Goal: Navigation & Orientation: Find specific page/section

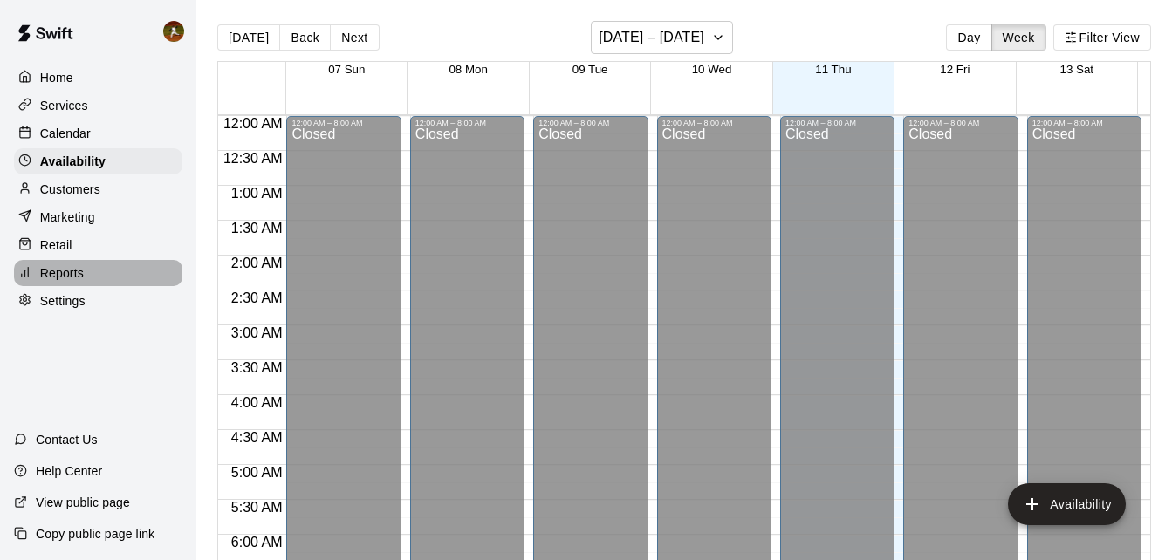
click at [82, 279] on p "Reports" at bounding box center [62, 272] width 44 height 17
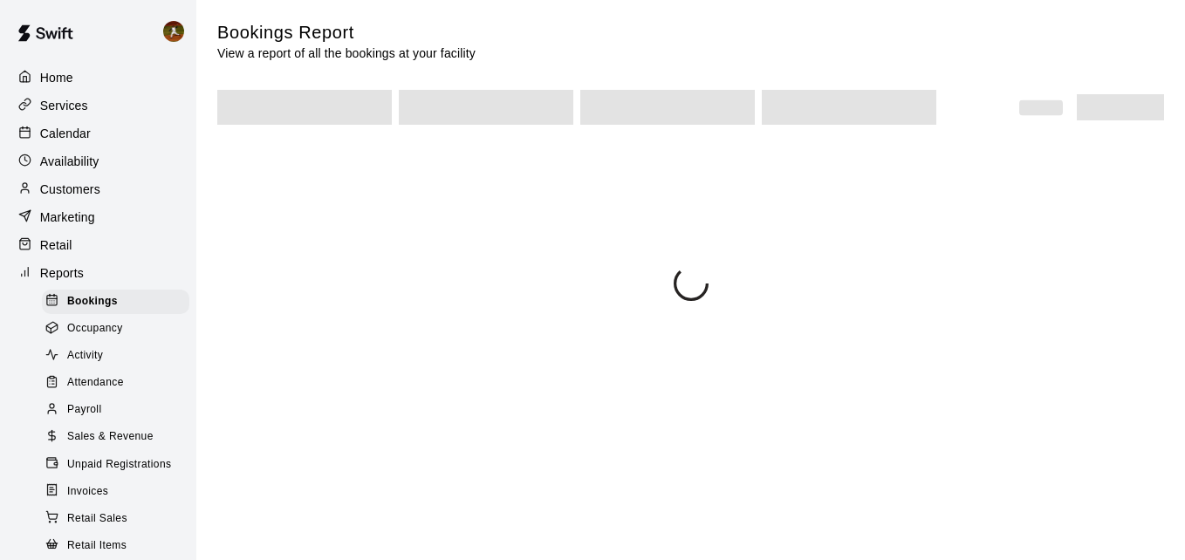
click at [45, 264] on div "Home Services Calendar Availability Customers Marketing Retail Reports Bookings…" at bounding box center [98, 340] width 196 height 554
click at [56, 252] on p "Retail" at bounding box center [56, 245] width 32 height 17
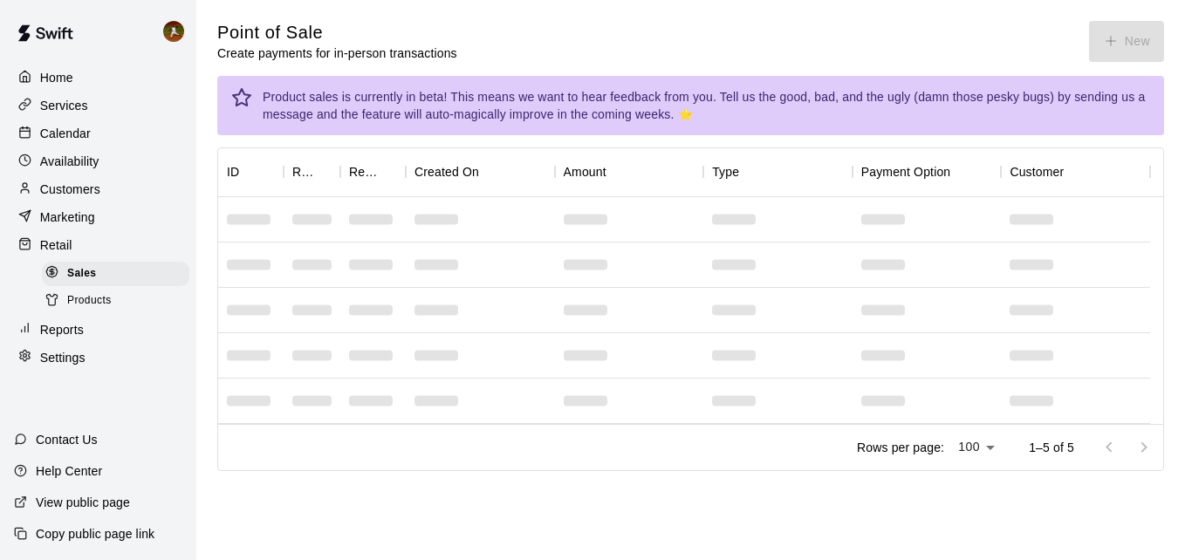
click at [90, 308] on span "Products" at bounding box center [89, 300] width 45 height 17
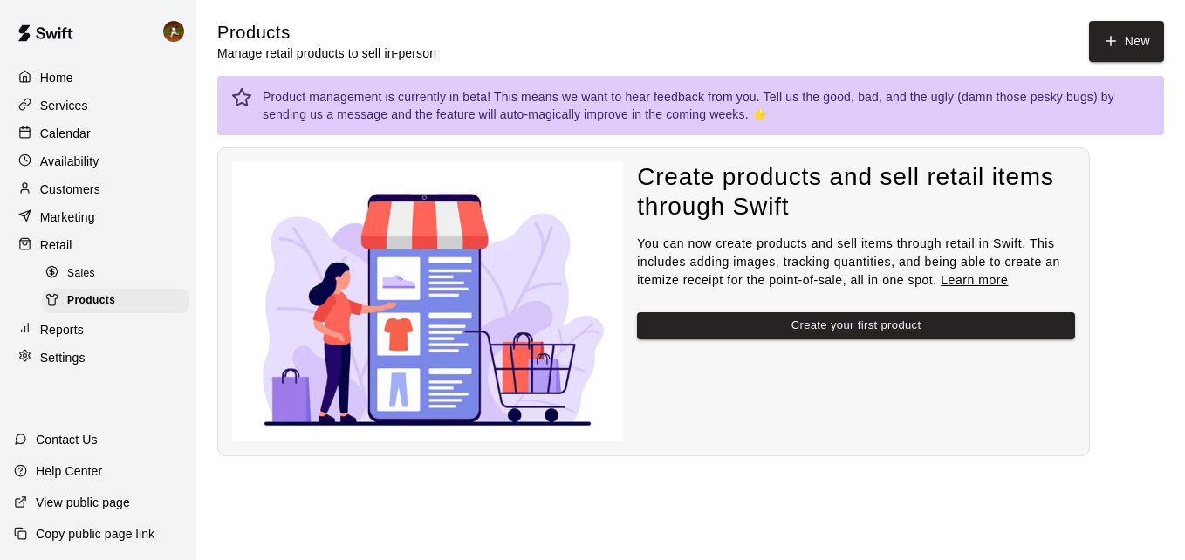
click at [73, 279] on span "Sales" at bounding box center [81, 273] width 28 height 17
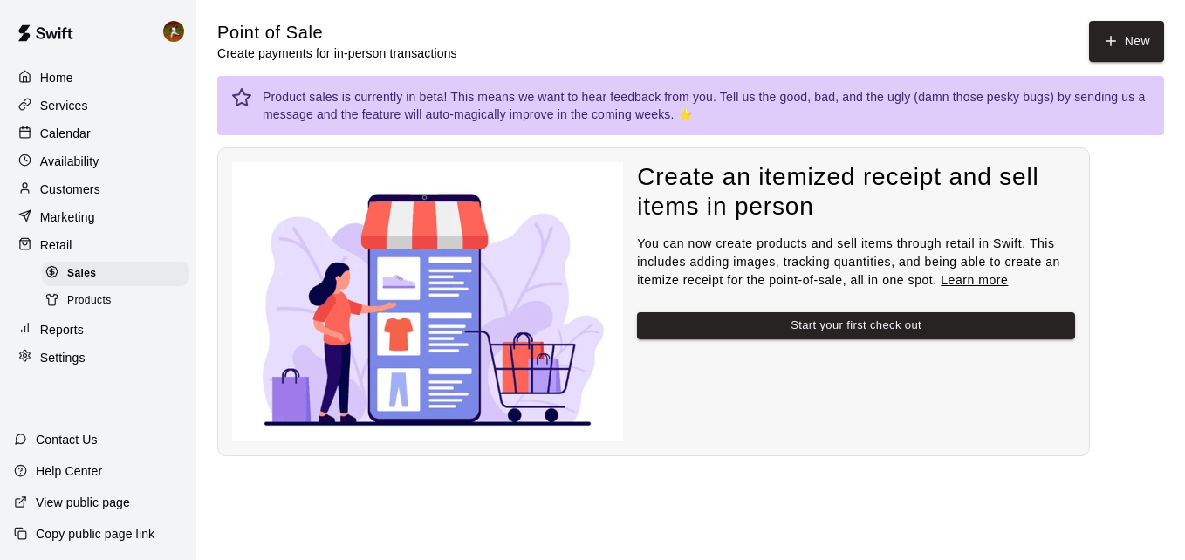
click at [60, 224] on p "Marketing" at bounding box center [67, 217] width 55 height 17
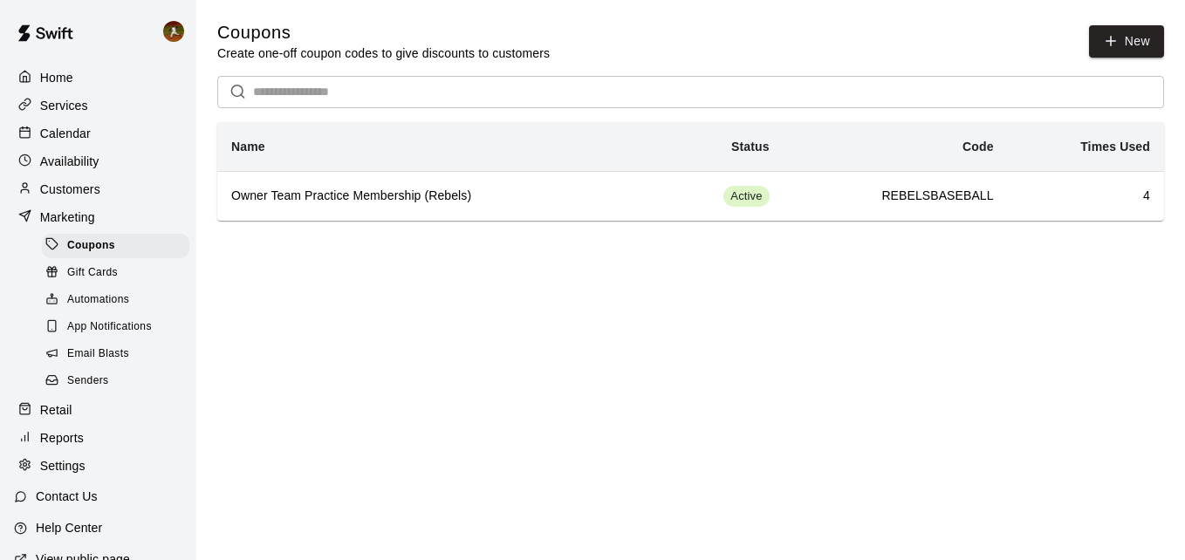
click at [74, 282] on span "Gift Cards" at bounding box center [92, 272] width 51 height 17
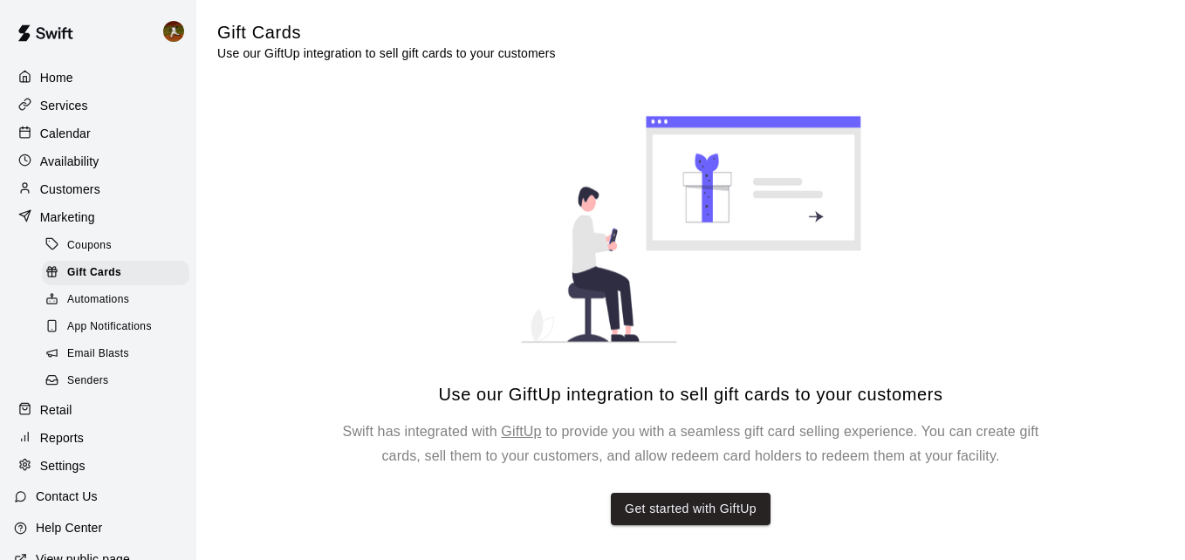
click at [79, 306] on span "Automations" at bounding box center [98, 300] width 62 height 17
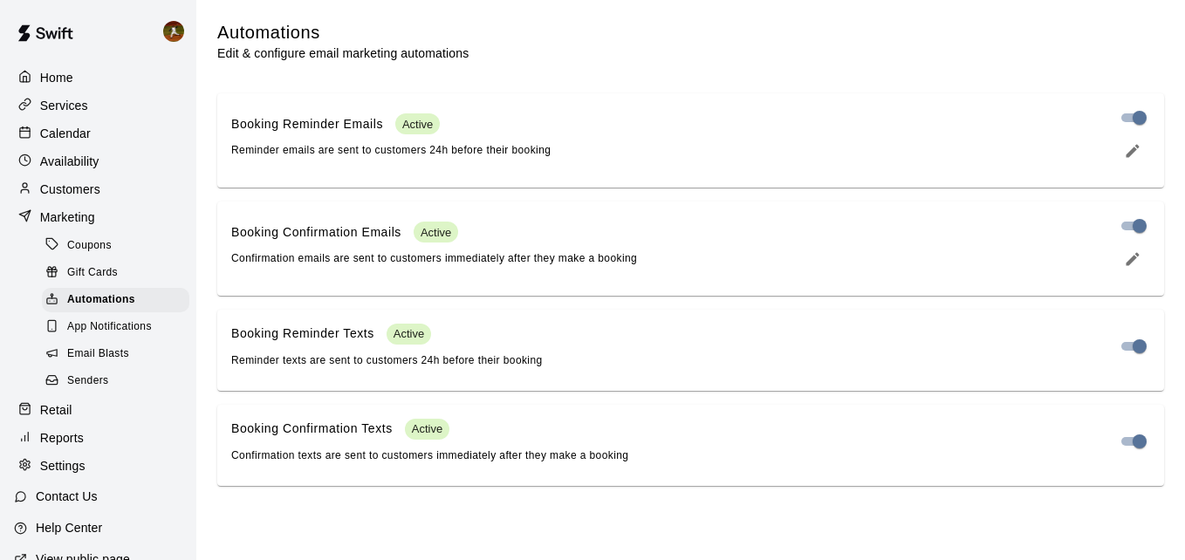
click at [96, 255] on span "Coupons" at bounding box center [89, 245] width 45 height 17
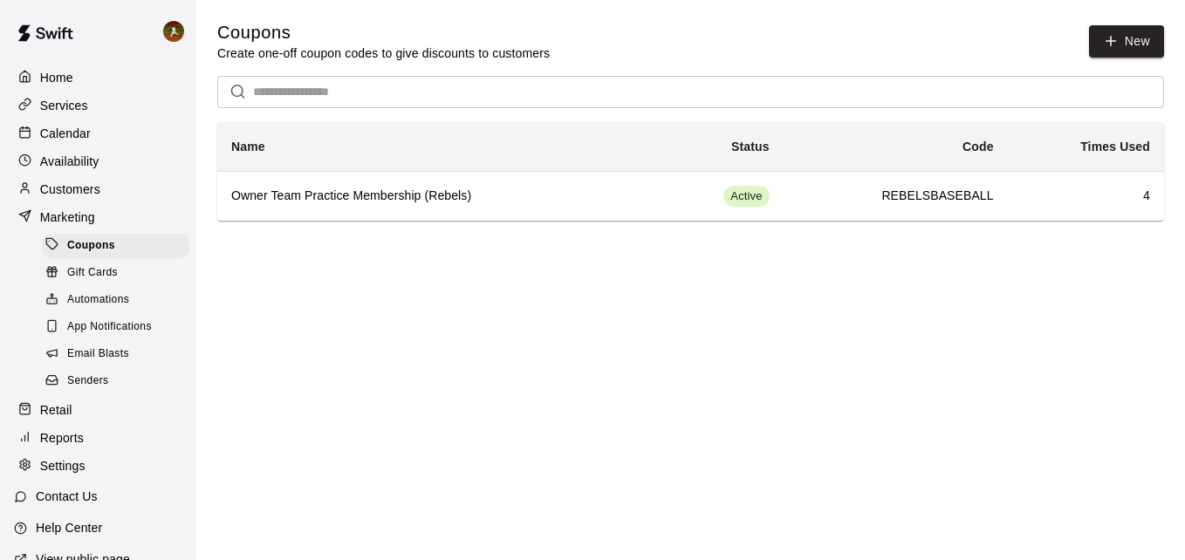
click at [1130, 59] on div "Coupons Create one-off coupon codes to give discounts to customers New" at bounding box center [690, 41] width 947 height 41
click at [1116, 43] on icon "button" at bounding box center [1111, 41] width 16 height 16
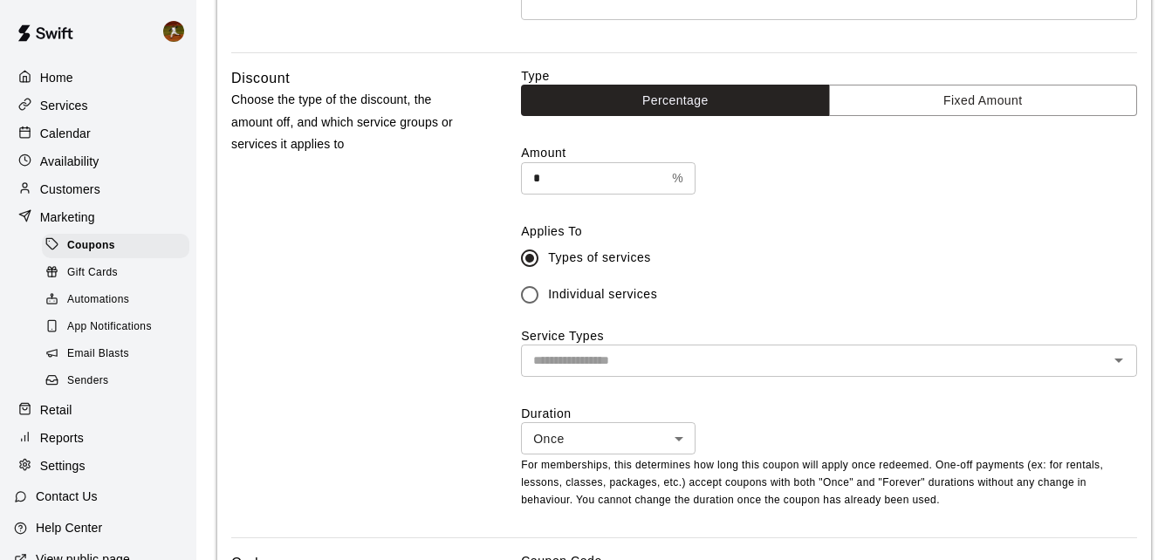
scroll to position [436, 0]
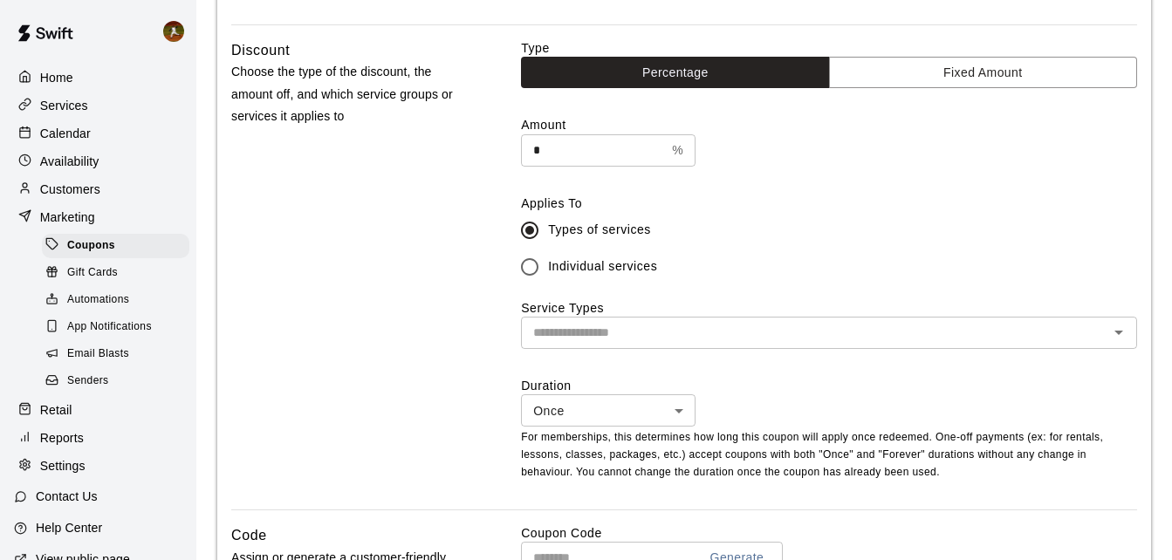
click at [743, 333] on input "text" at bounding box center [814, 333] width 577 height 22
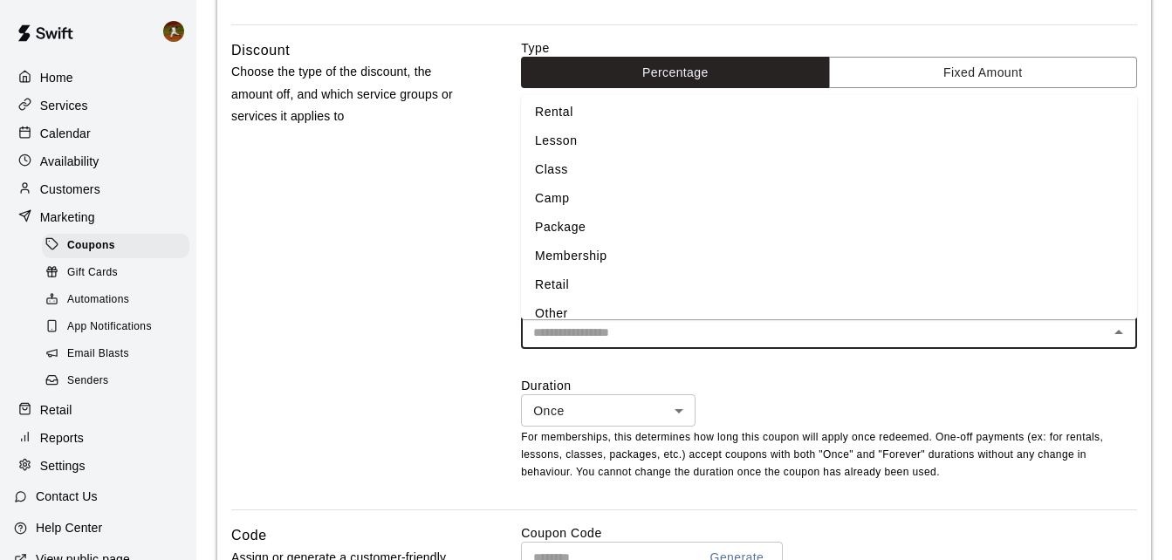
scroll to position [0, 0]
click at [484, 257] on div "Discount Choose the type of the discount, the amount off, and which service gro…" at bounding box center [684, 274] width 906 height 470
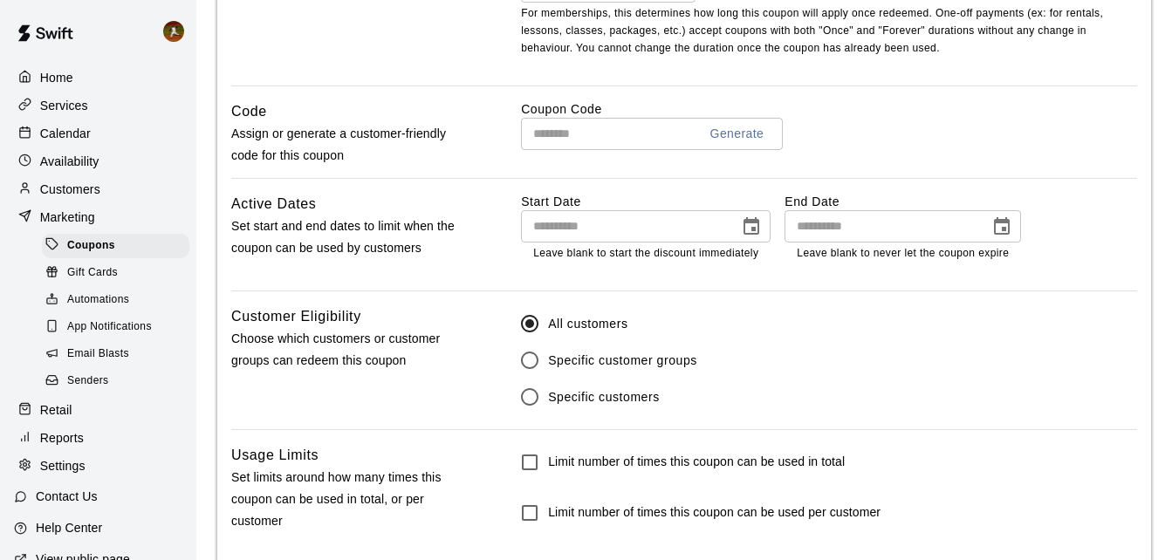
scroll to position [521, 0]
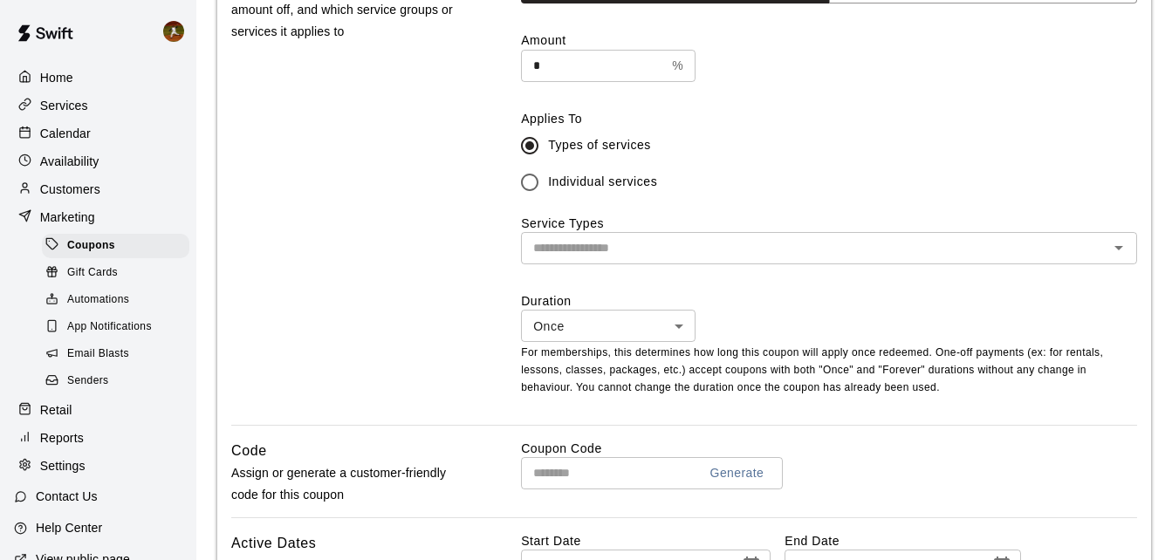
click at [45, 194] on p "Customers" at bounding box center [70, 189] width 60 height 17
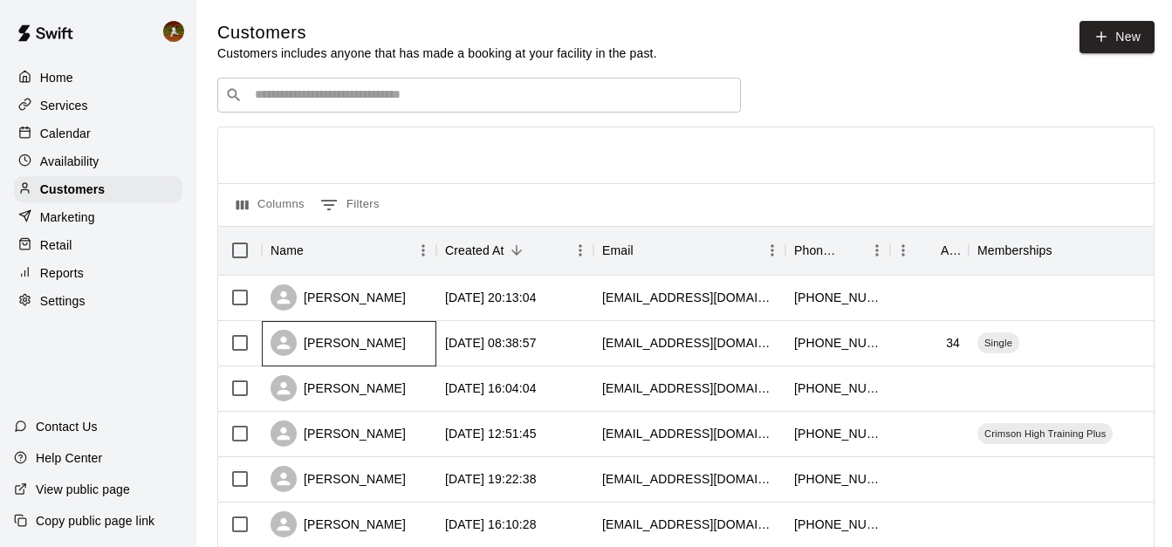
click at [363, 331] on div "[PERSON_NAME]" at bounding box center [349, 343] width 175 height 45
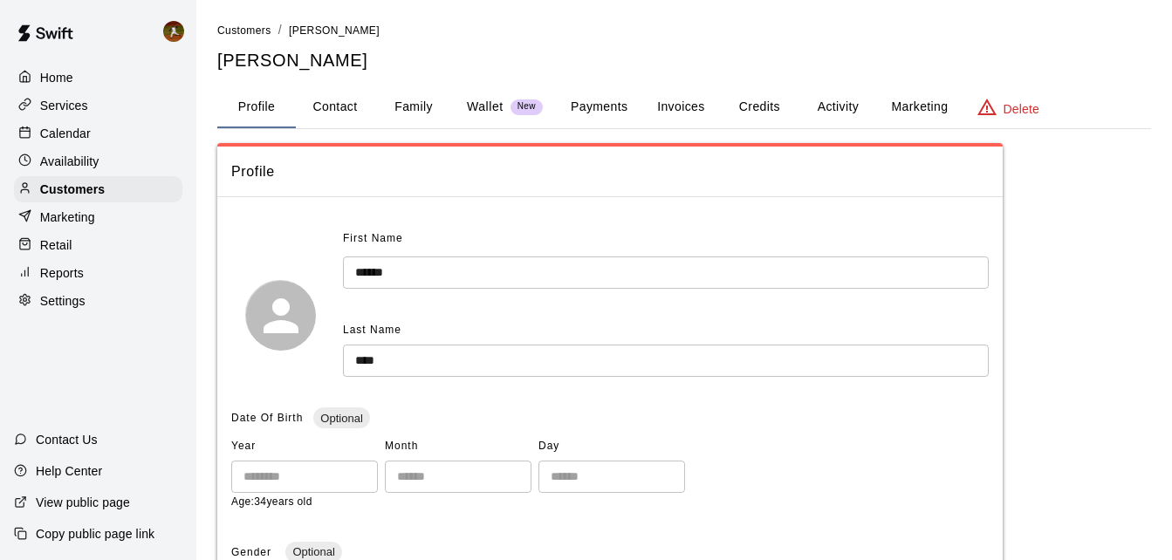
click at [490, 109] on p "Wallet" at bounding box center [485, 107] width 37 height 18
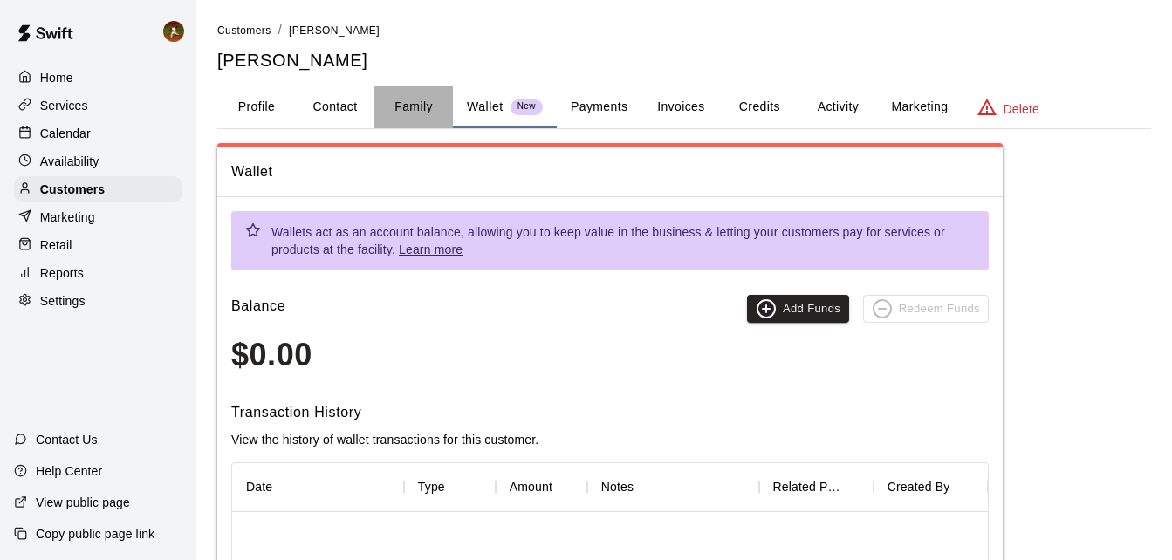
click at [421, 111] on button "Family" at bounding box center [413, 107] width 79 height 42
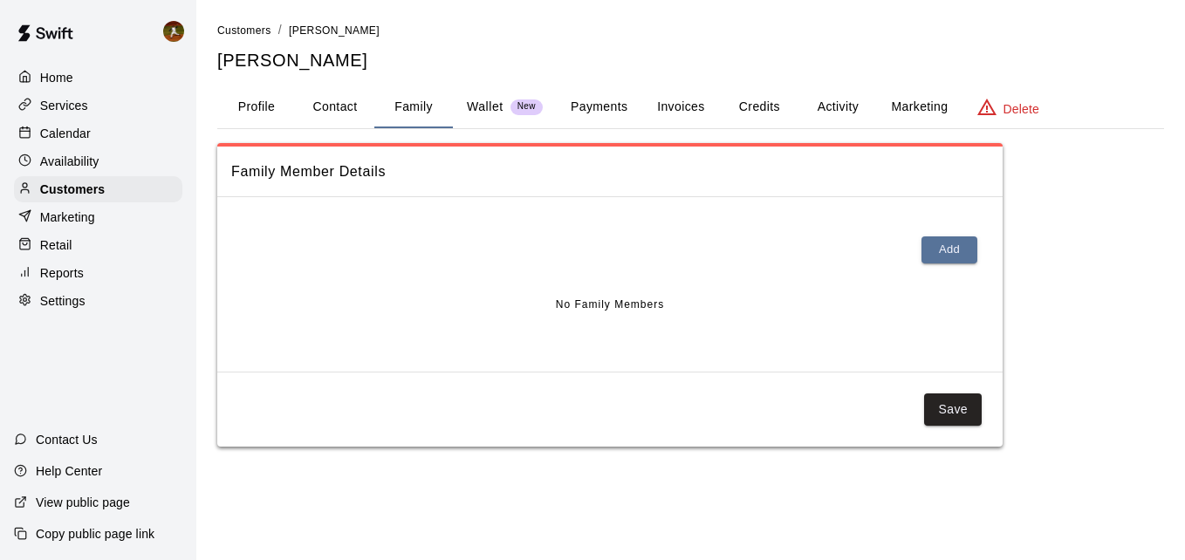
click at [360, 117] on button "Contact" at bounding box center [335, 107] width 79 height 42
select select "**"
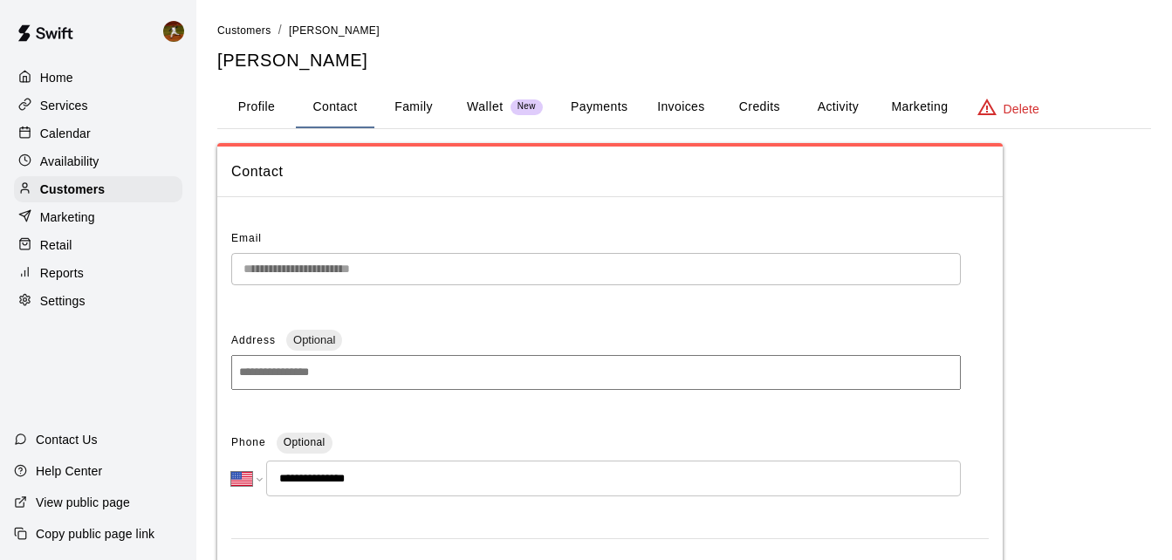
click at [592, 109] on button "Payments" at bounding box center [599, 107] width 85 height 42
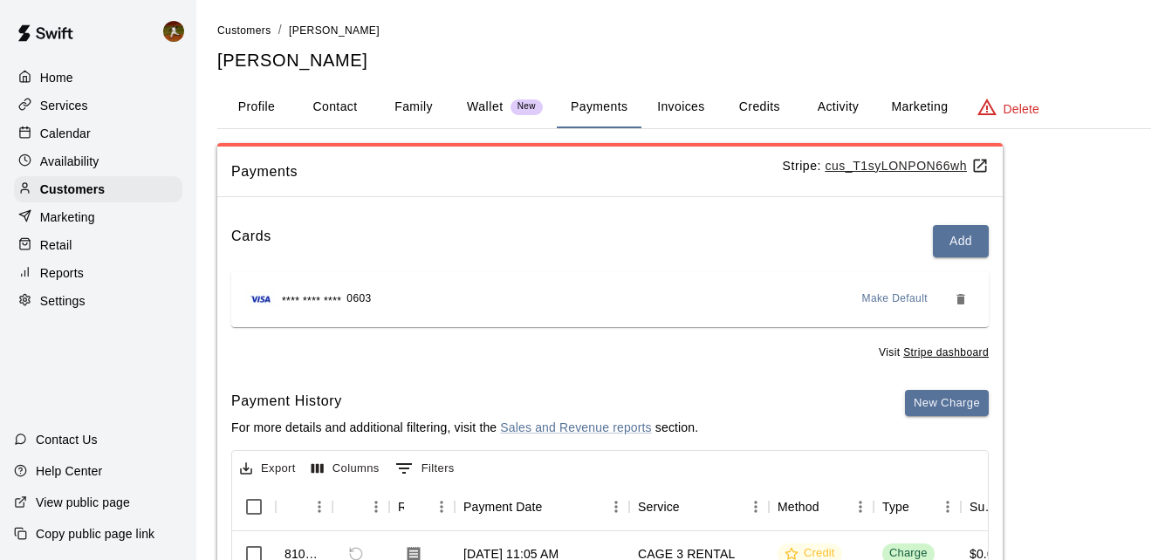
click at [763, 108] on button "Credits" at bounding box center [759, 107] width 79 height 42
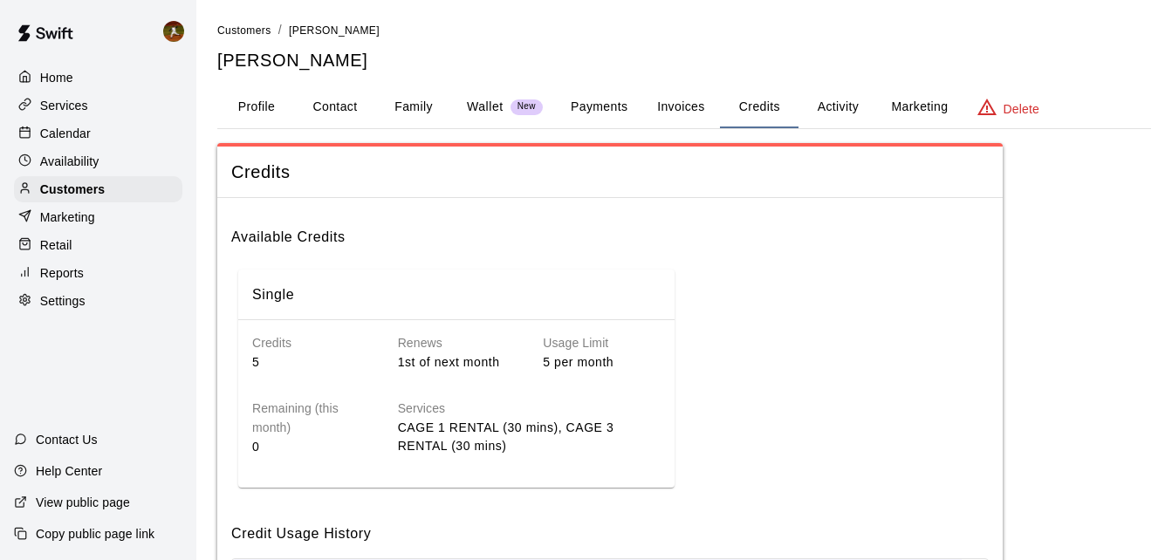
click at [490, 287] on div "Single" at bounding box center [459, 295] width 415 height 23
click at [316, 223] on h6 "Available Credits" at bounding box center [610, 230] width 758 height 37
click at [278, 305] on div "Single" at bounding box center [273, 320] width 45 height 31
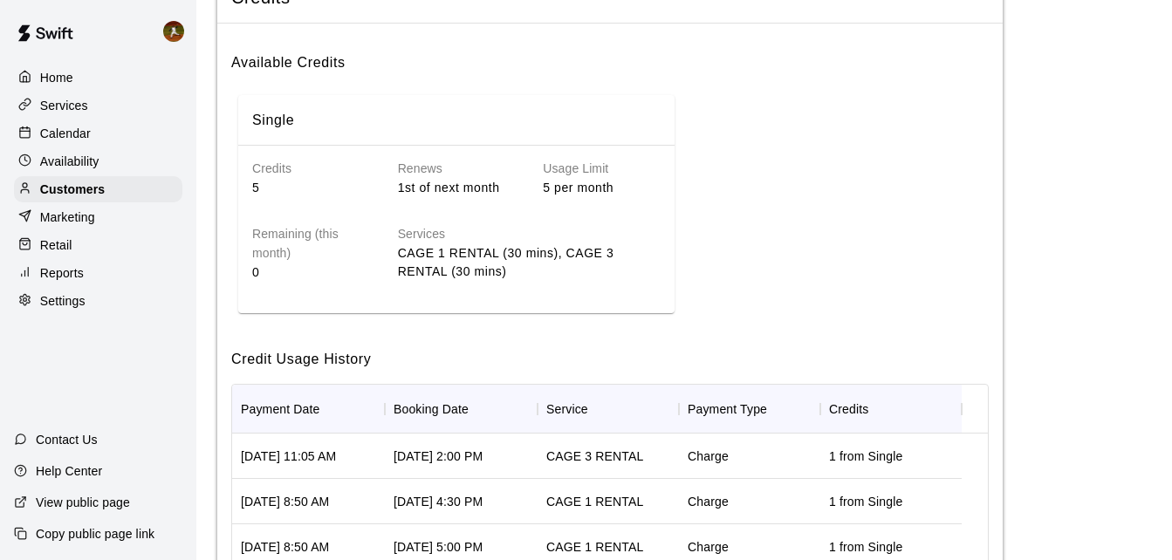
click at [465, 316] on div "Single Credits 5 Renews 1st of next month Usage Limit 5 per month Remaining (th…" at bounding box center [610, 204] width 758 height 232
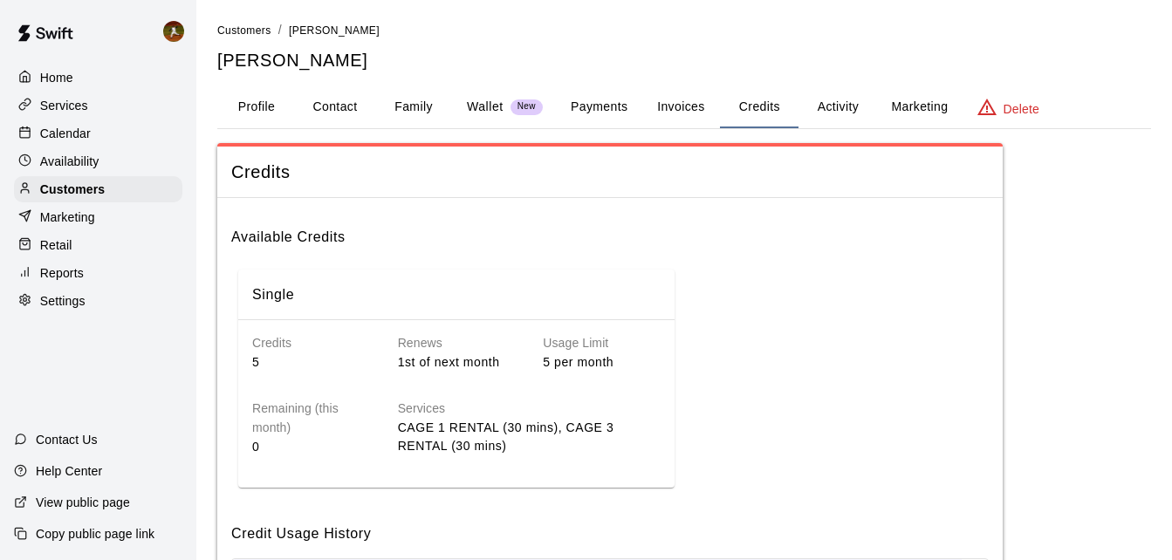
click at [56, 159] on p "Availability" at bounding box center [69, 161] width 59 height 17
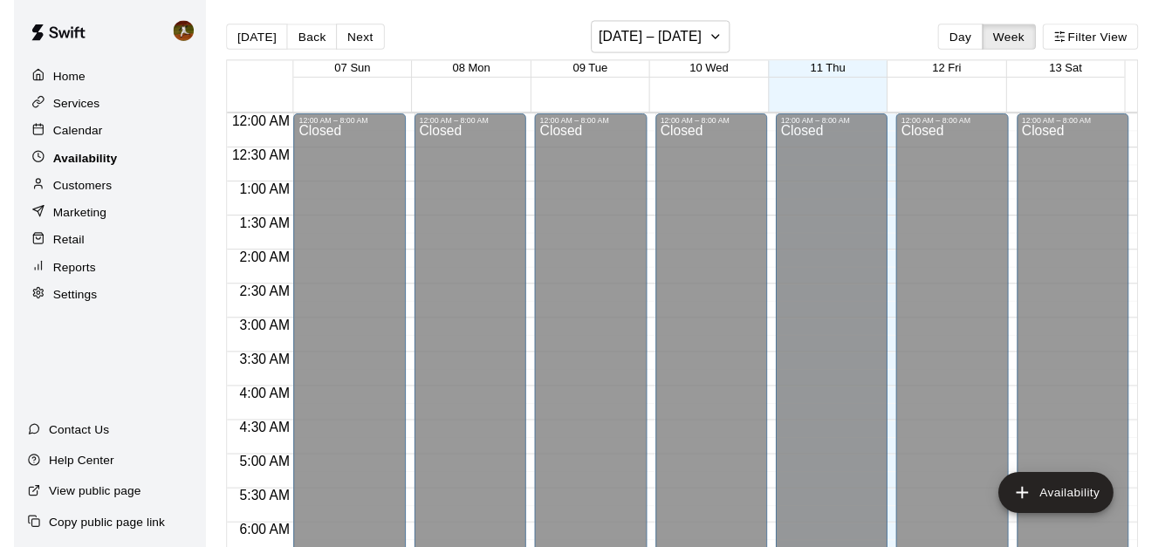
scroll to position [954, 0]
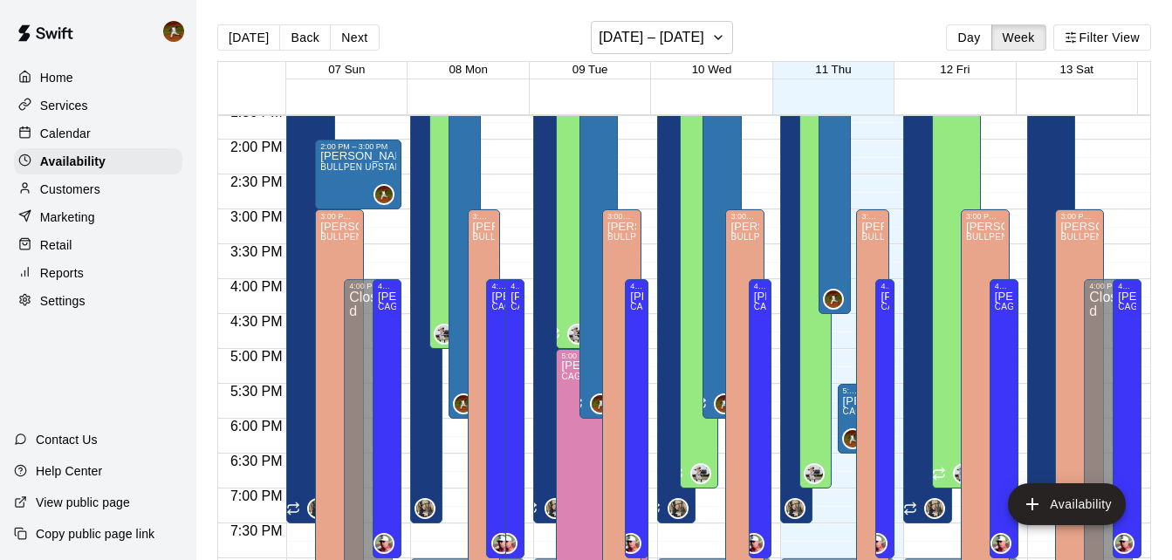
click at [71, 142] on p "Calendar" at bounding box center [65, 133] width 51 height 17
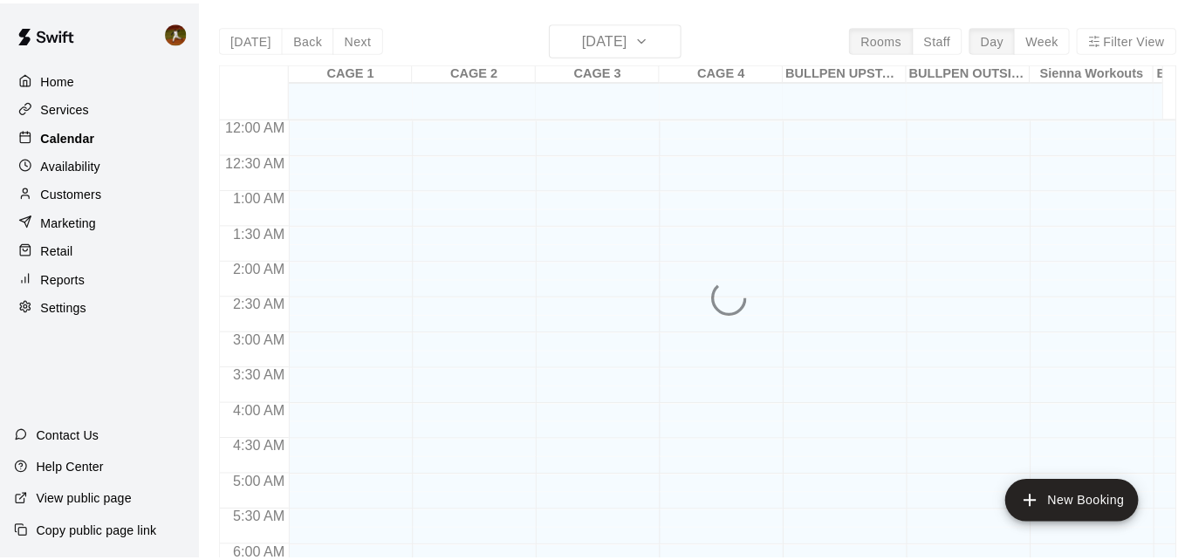
scroll to position [954, 0]
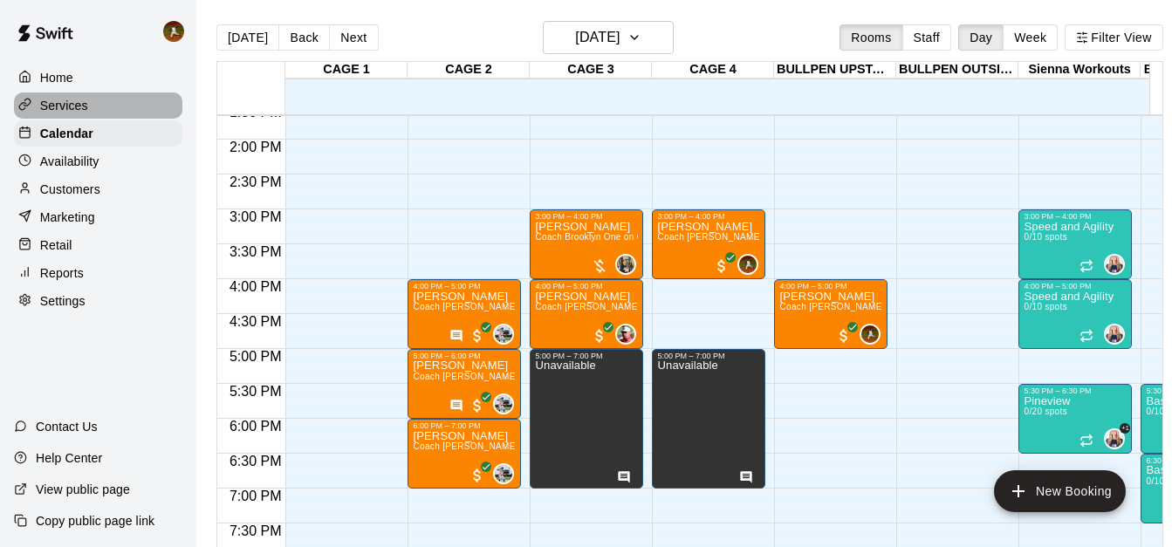
click at [81, 114] on p "Services" at bounding box center [64, 105] width 48 height 17
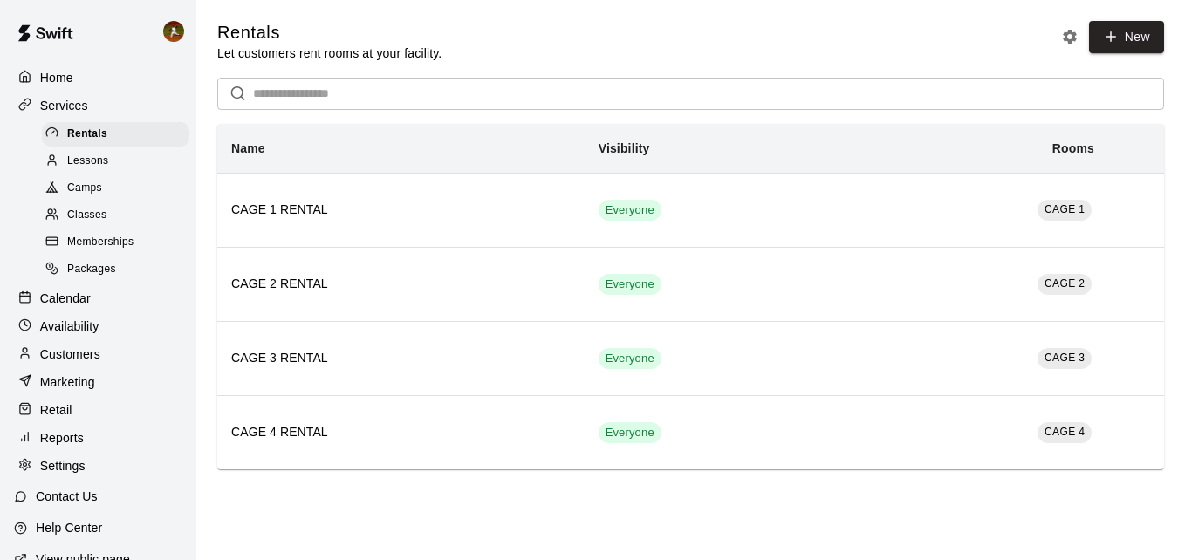
click at [60, 86] on p "Home" at bounding box center [56, 77] width 33 height 17
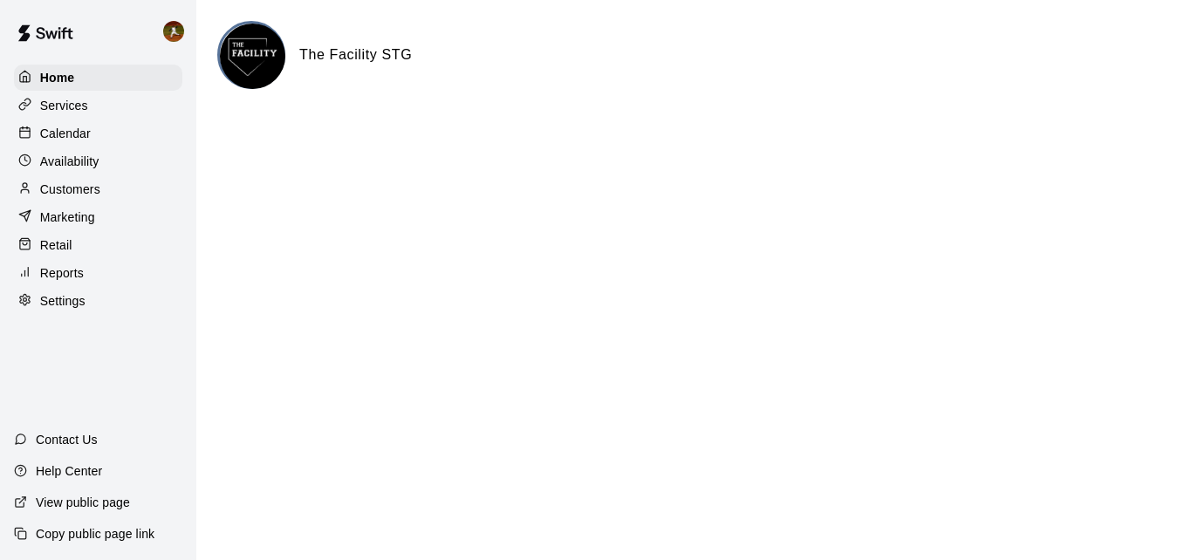
click at [54, 248] on p "Retail" at bounding box center [56, 245] width 32 height 17
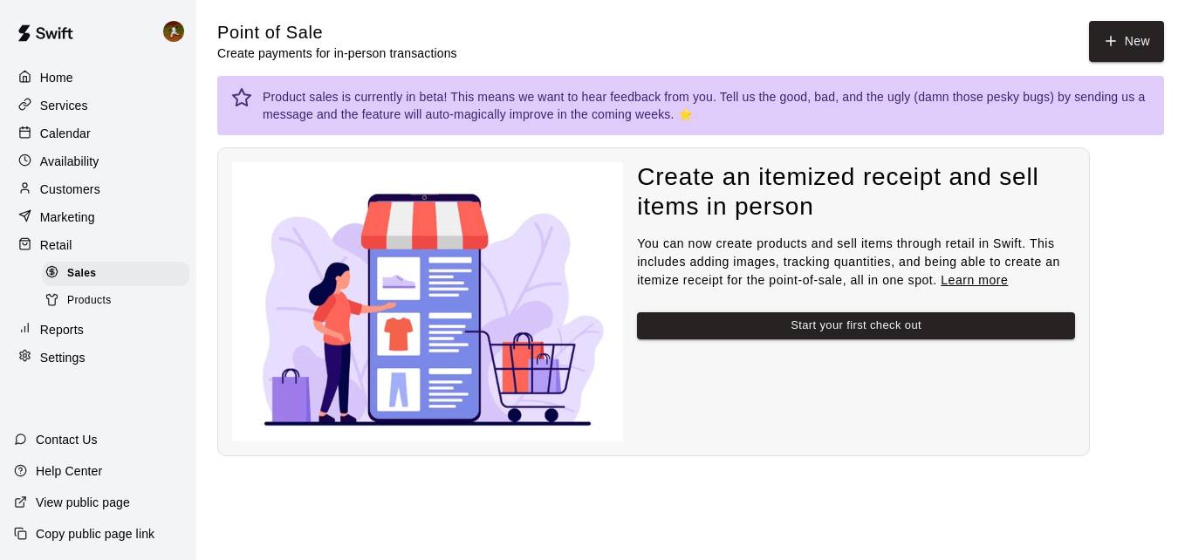
click at [72, 304] on span "Products" at bounding box center [89, 300] width 45 height 17
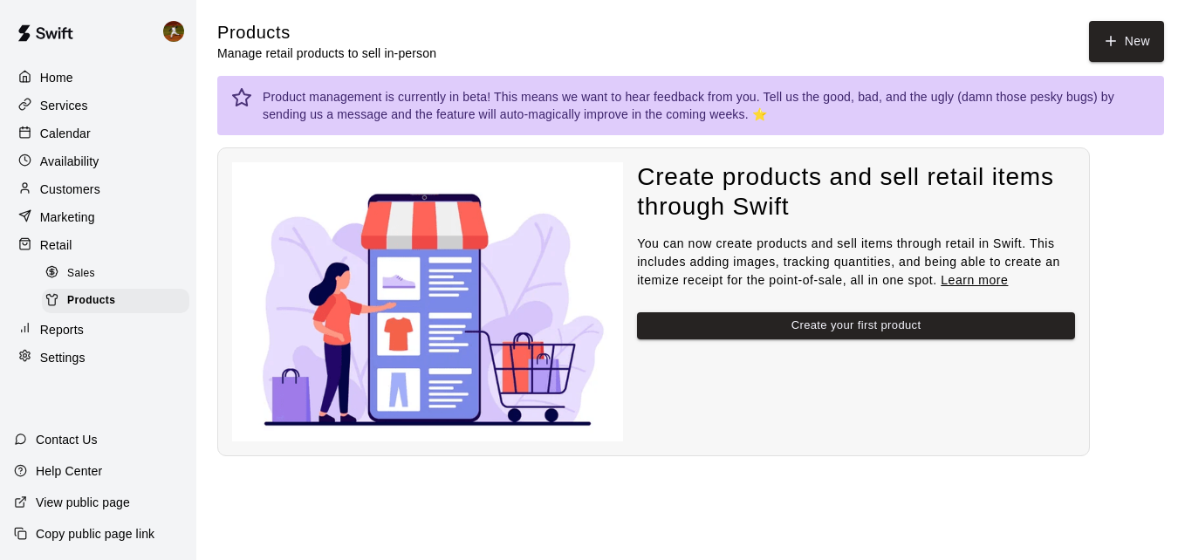
click at [70, 329] on p "Reports" at bounding box center [62, 329] width 44 height 17
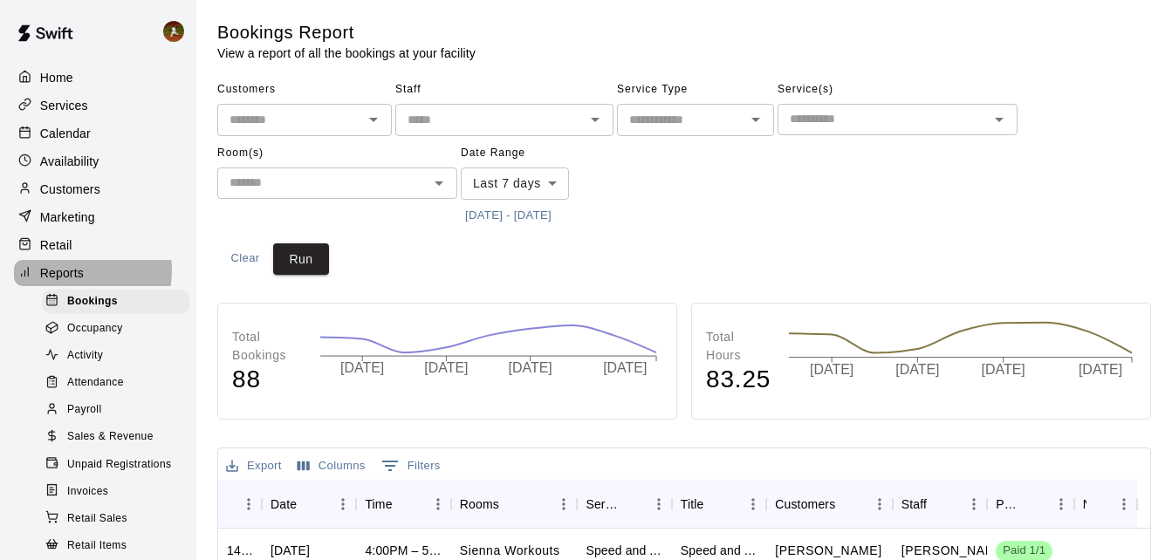
click at [73, 277] on p "Reports" at bounding box center [62, 272] width 44 height 17
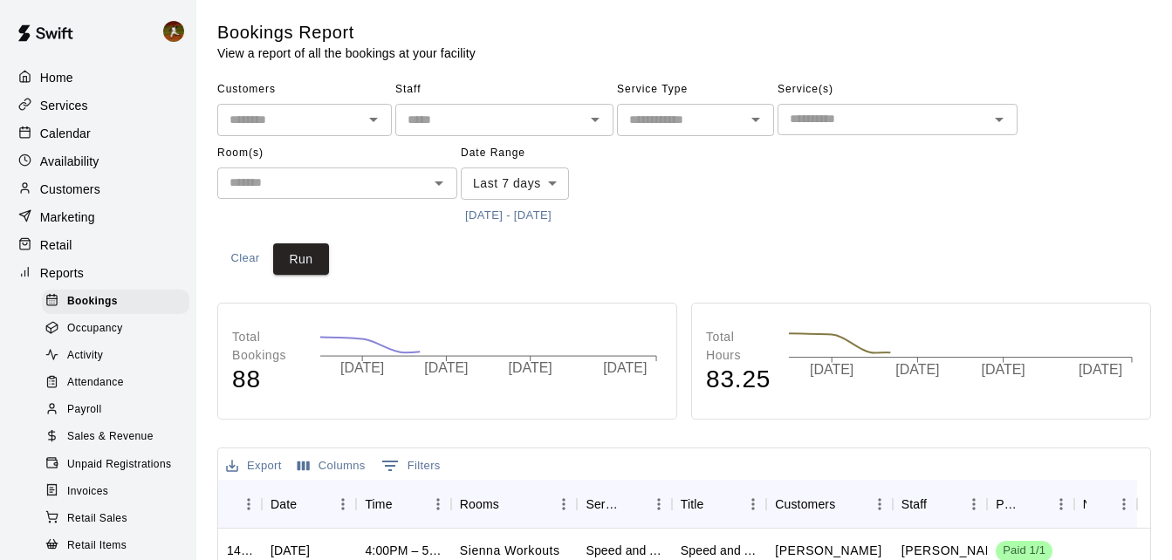
click at [72, 252] on div "Retail" at bounding box center [98, 245] width 168 height 26
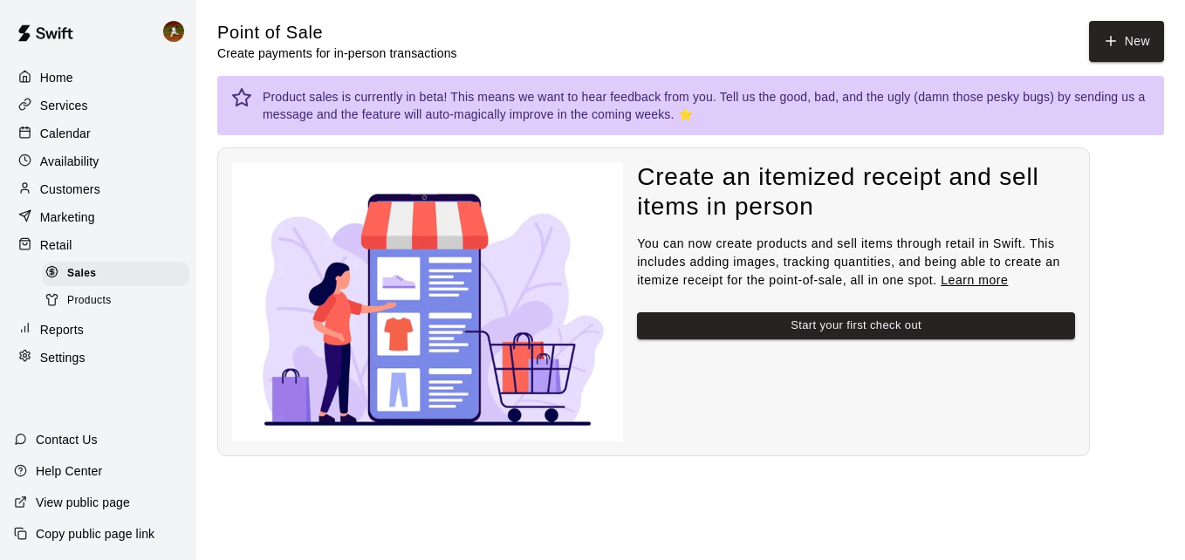
click at [83, 223] on p "Marketing" at bounding box center [67, 217] width 55 height 17
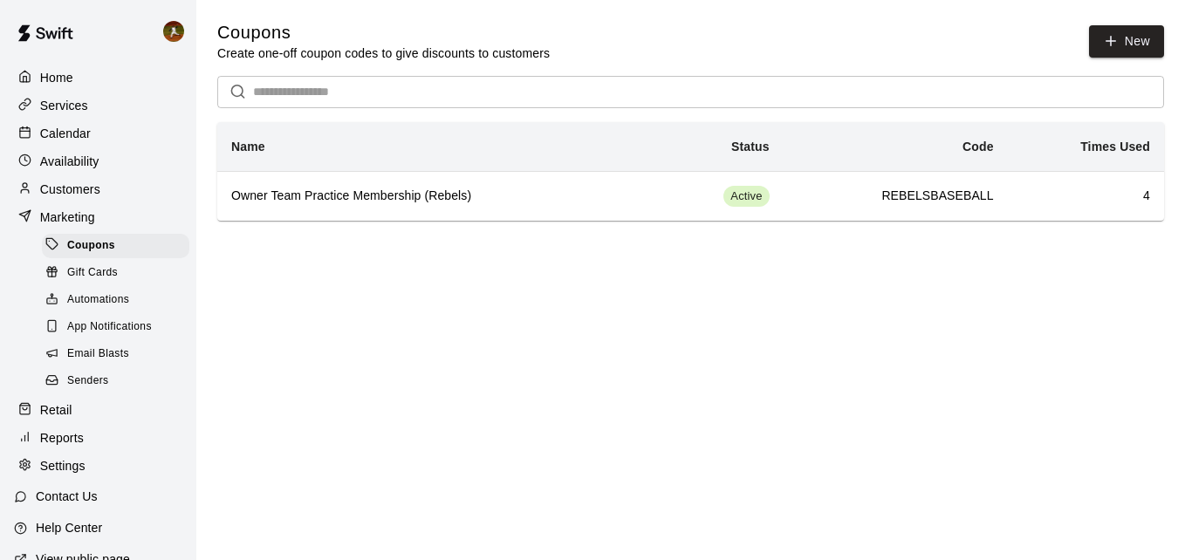
click at [63, 186] on p "Customers" at bounding box center [70, 189] width 60 height 17
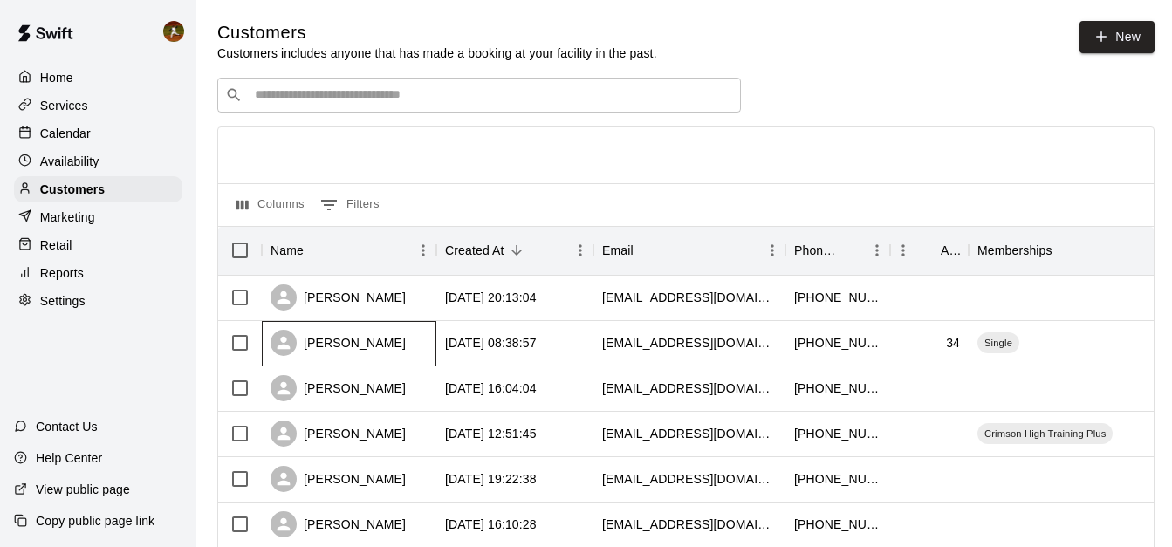
click at [404, 340] on div "[PERSON_NAME]" at bounding box center [349, 343] width 175 height 45
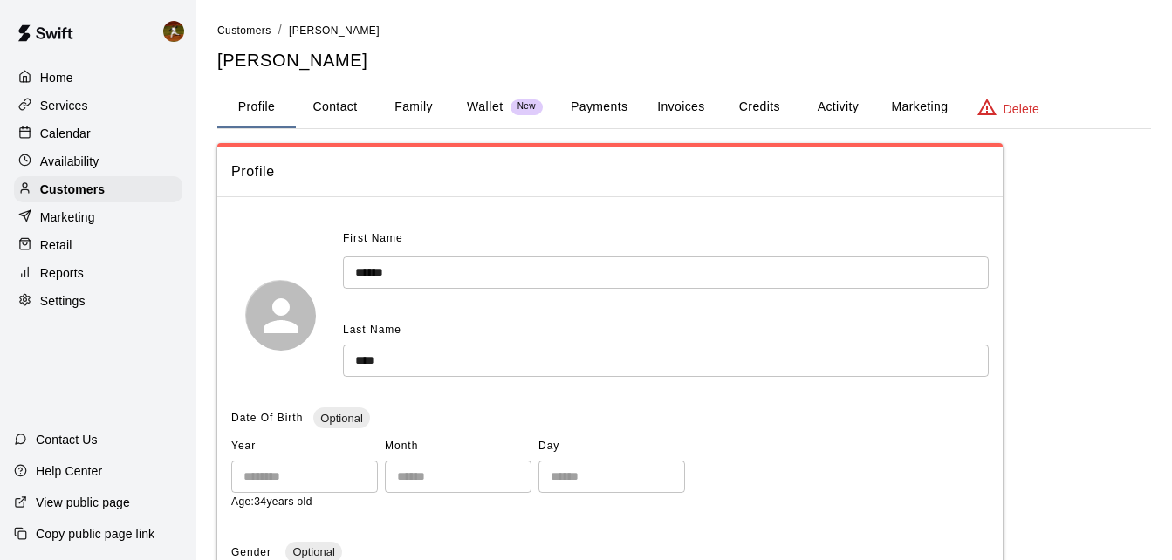
click at [767, 99] on button "Credits" at bounding box center [759, 107] width 79 height 42
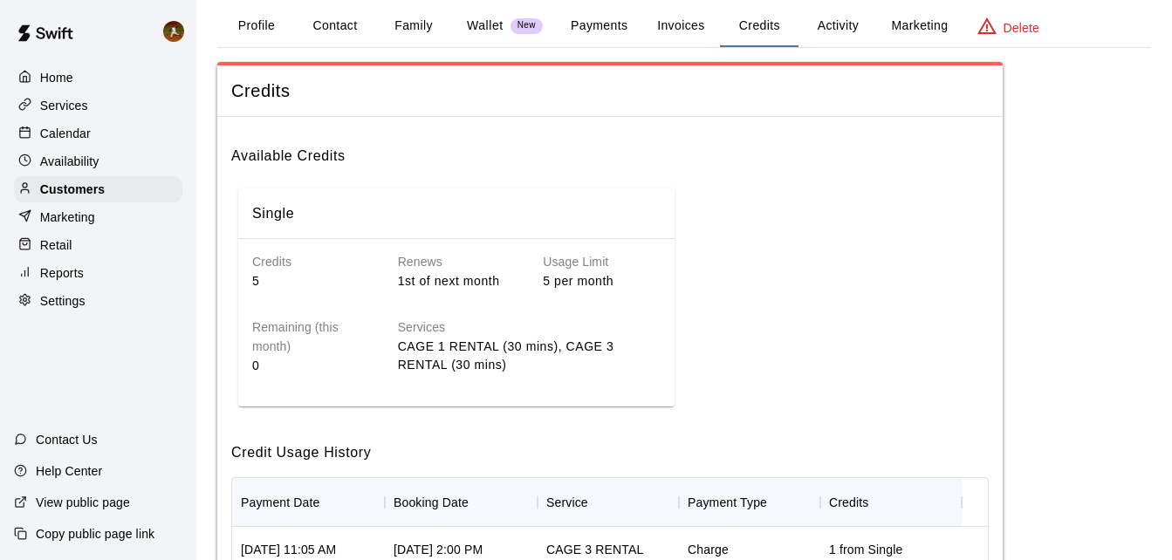
scroll to position [80, 0]
click at [277, 158] on h6 "Available Credits" at bounding box center [610, 150] width 758 height 37
drag, startPoint x: 277, startPoint y: 158, endPoint x: 497, endPoint y: 224, distance: 229.7
click at [497, 224] on div "Single" at bounding box center [459, 214] width 415 height 23
click at [58, 250] on p "Retail" at bounding box center [56, 245] width 32 height 17
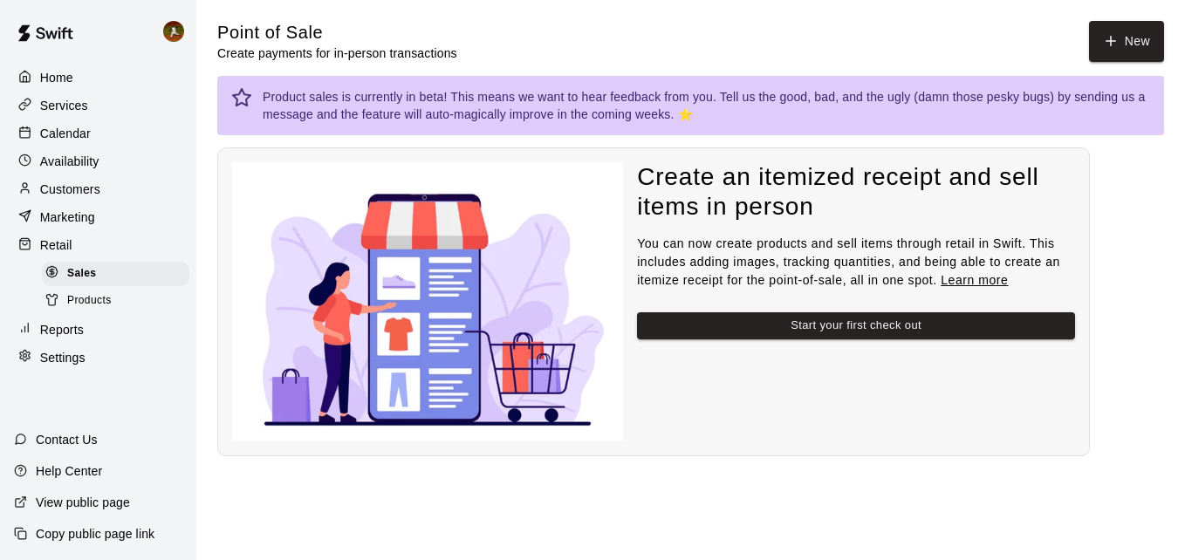
click at [42, 335] on p "Reports" at bounding box center [62, 329] width 44 height 17
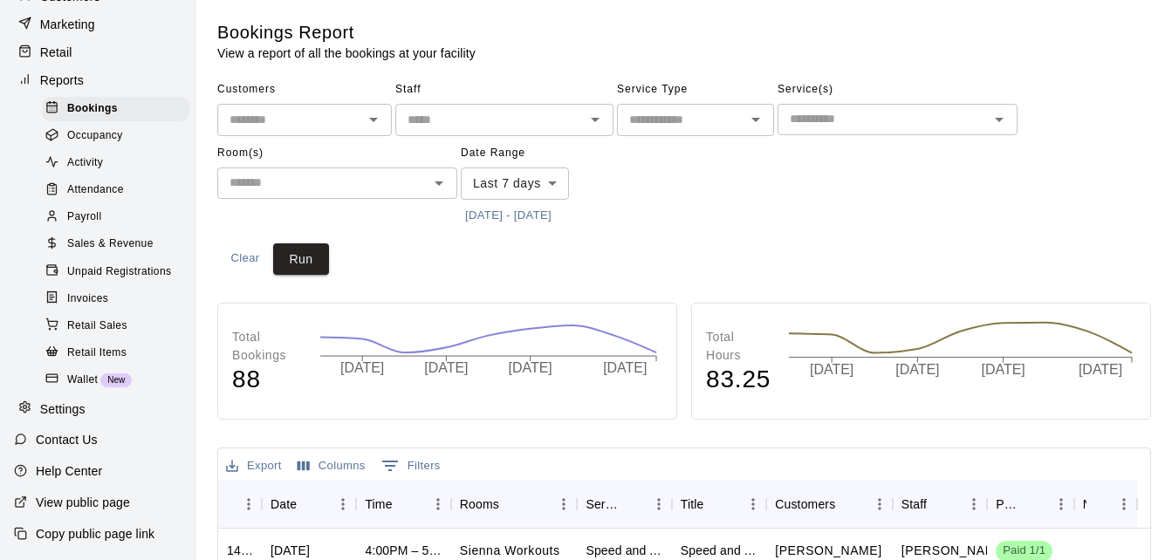
click at [61, 406] on p "Settings" at bounding box center [62, 409] width 45 height 17
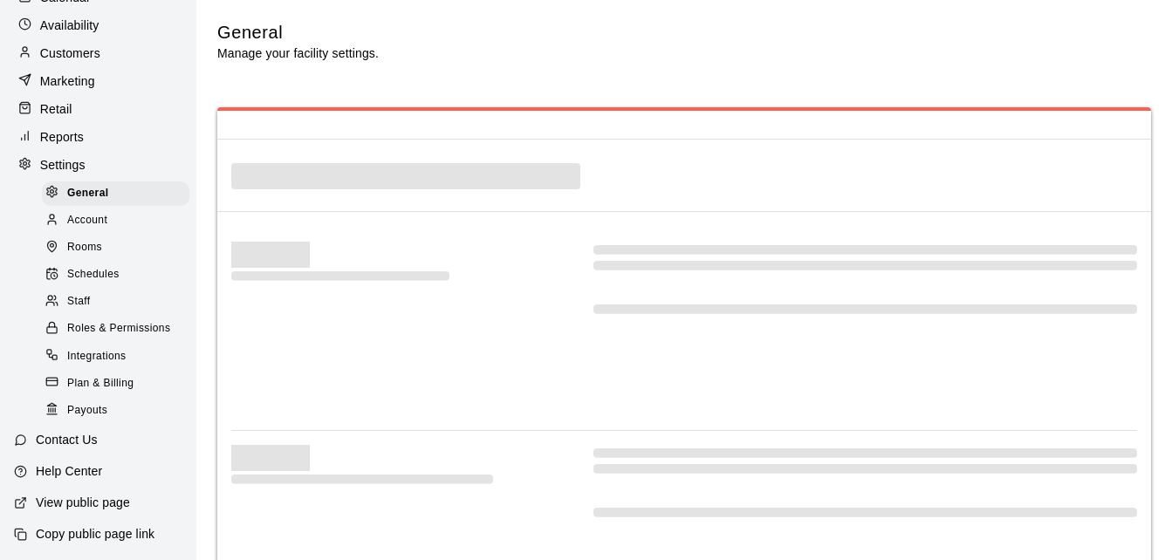
scroll to position [153, 0]
select select "**"
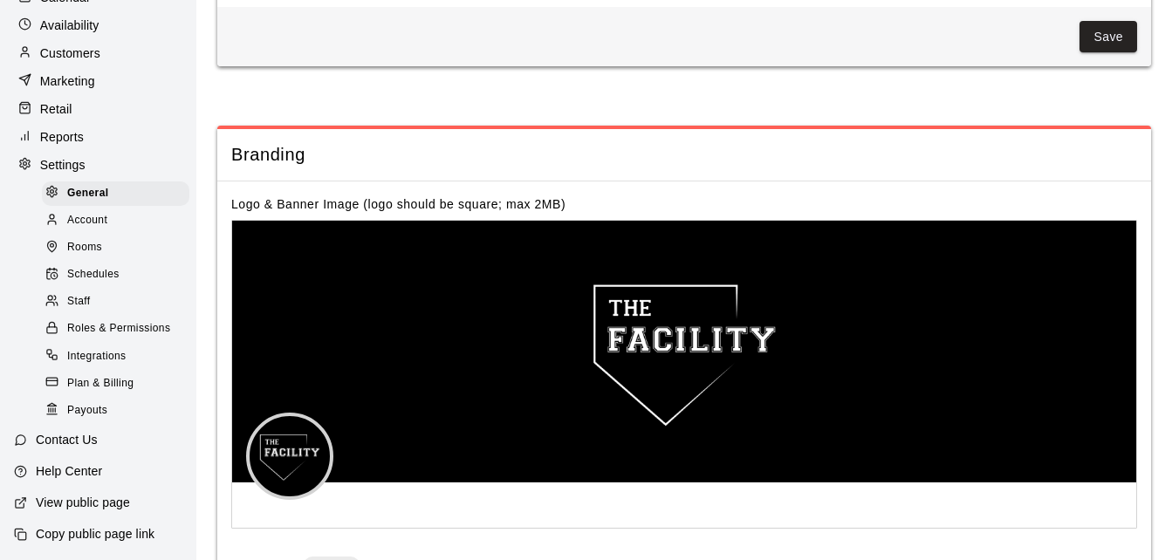
scroll to position [3777, 0]
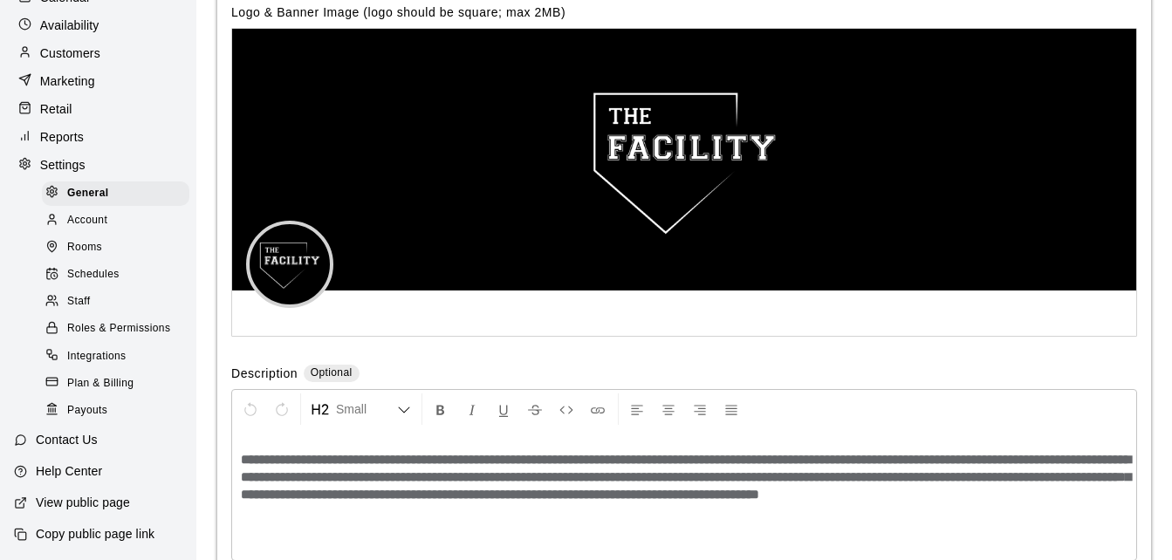
click at [99, 366] on div "Integrations" at bounding box center [115, 357] width 147 height 24
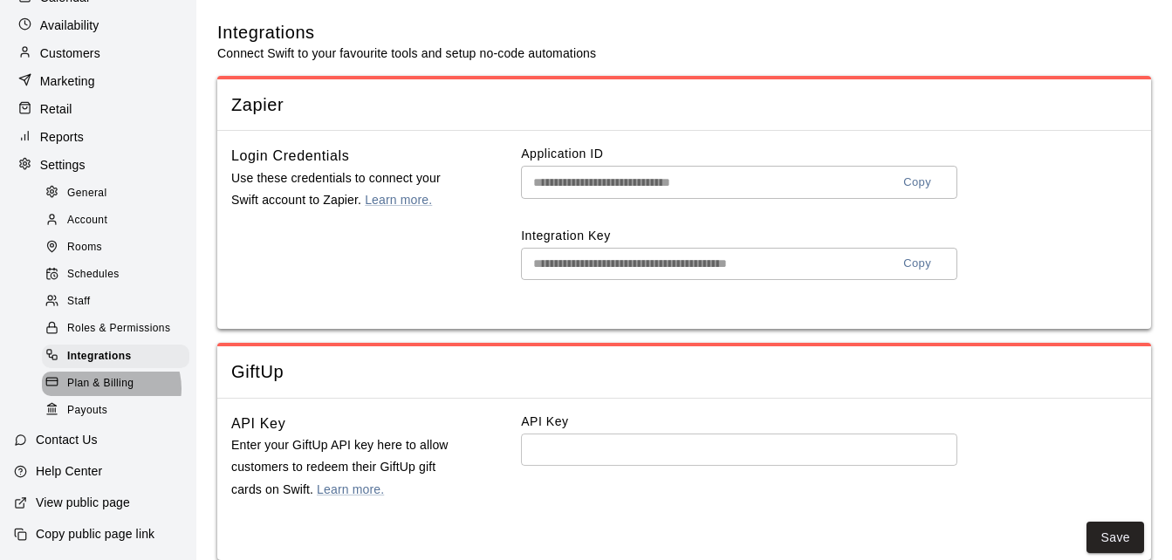
click at [110, 387] on span "Plan & Billing" at bounding box center [100, 383] width 66 height 17
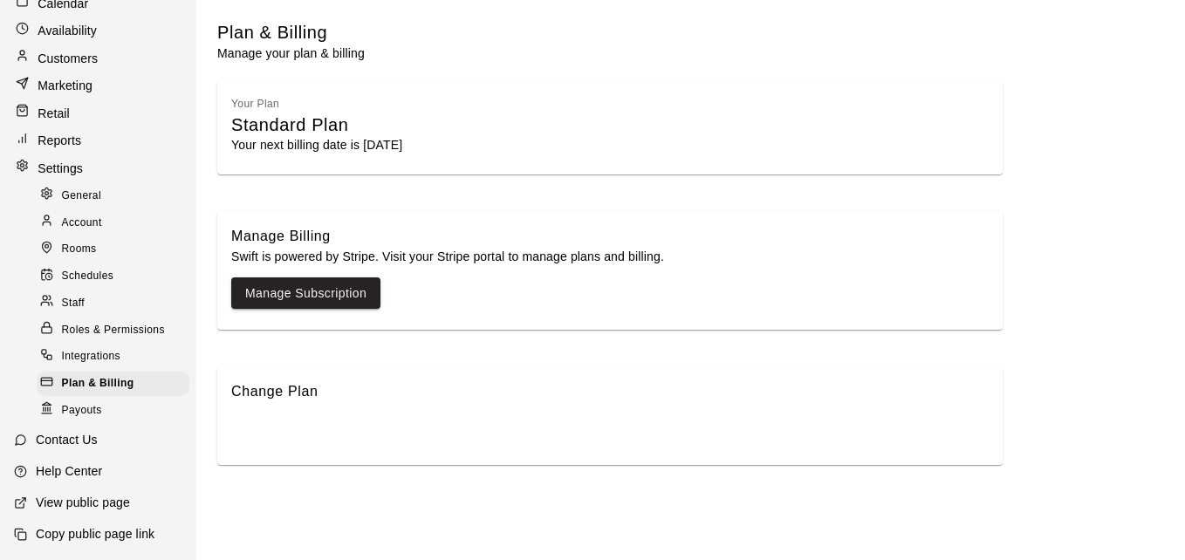
scroll to position [130, 0]
click at [81, 303] on span "Staff" at bounding box center [73, 303] width 23 height 17
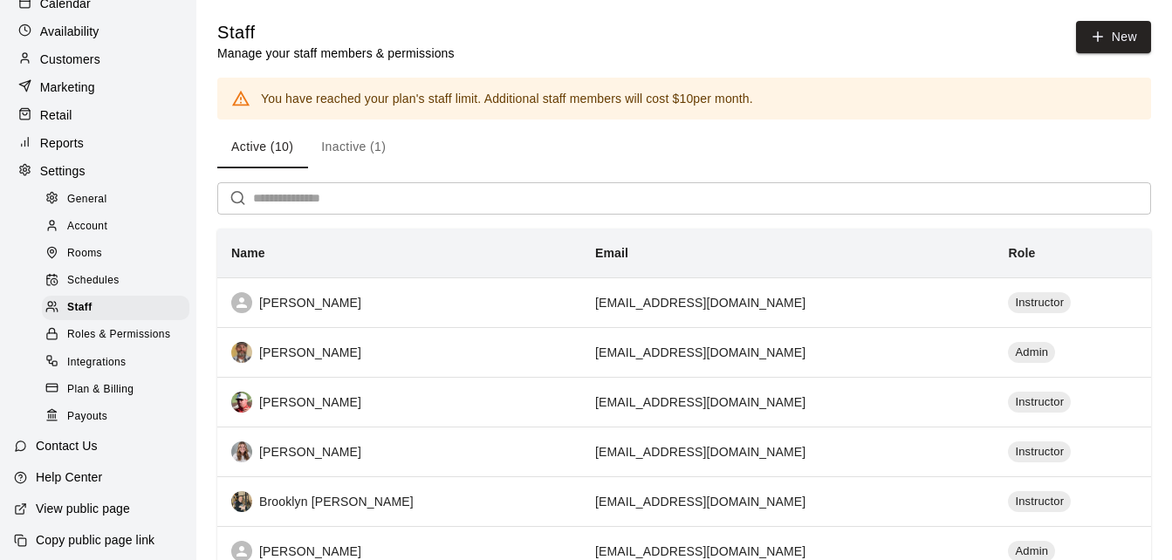
click at [88, 286] on span "Schedules" at bounding box center [93, 280] width 52 height 17
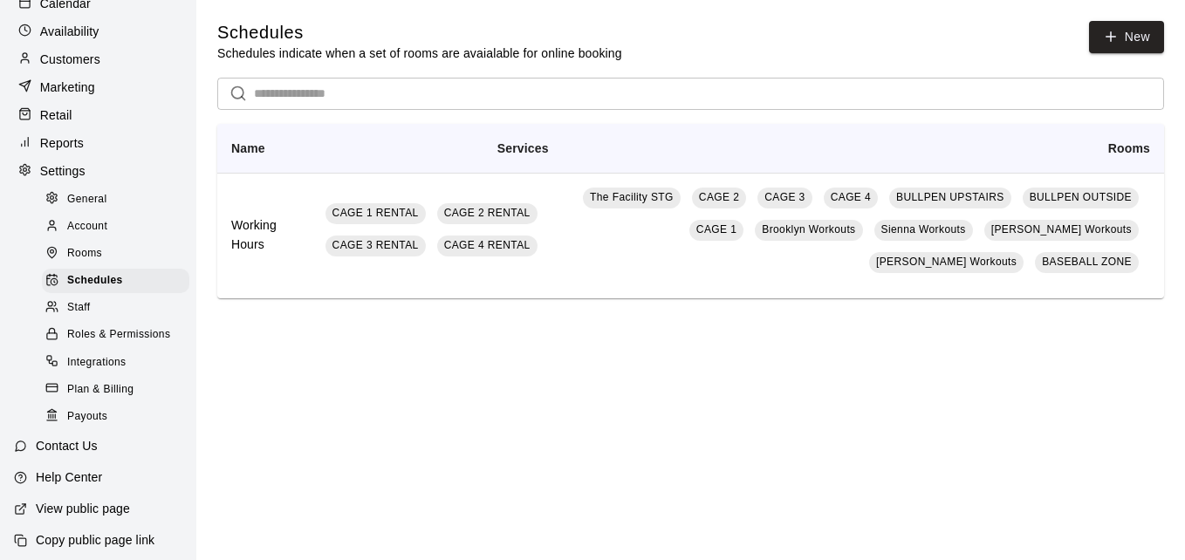
click at [93, 263] on span "Rooms" at bounding box center [84, 253] width 35 height 17
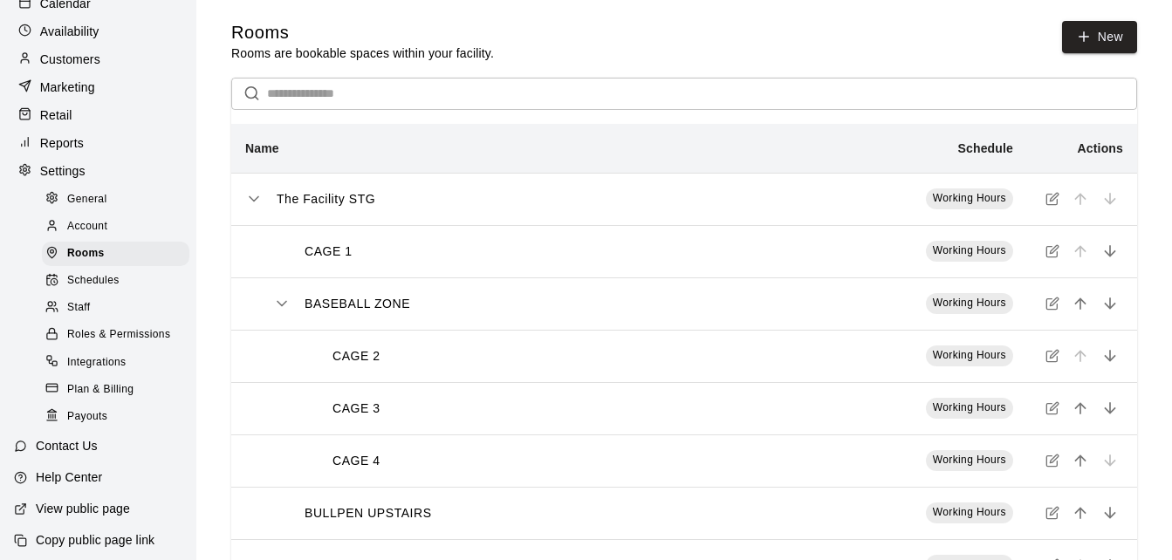
click at [99, 231] on span "Account" at bounding box center [87, 226] width 40 height 17
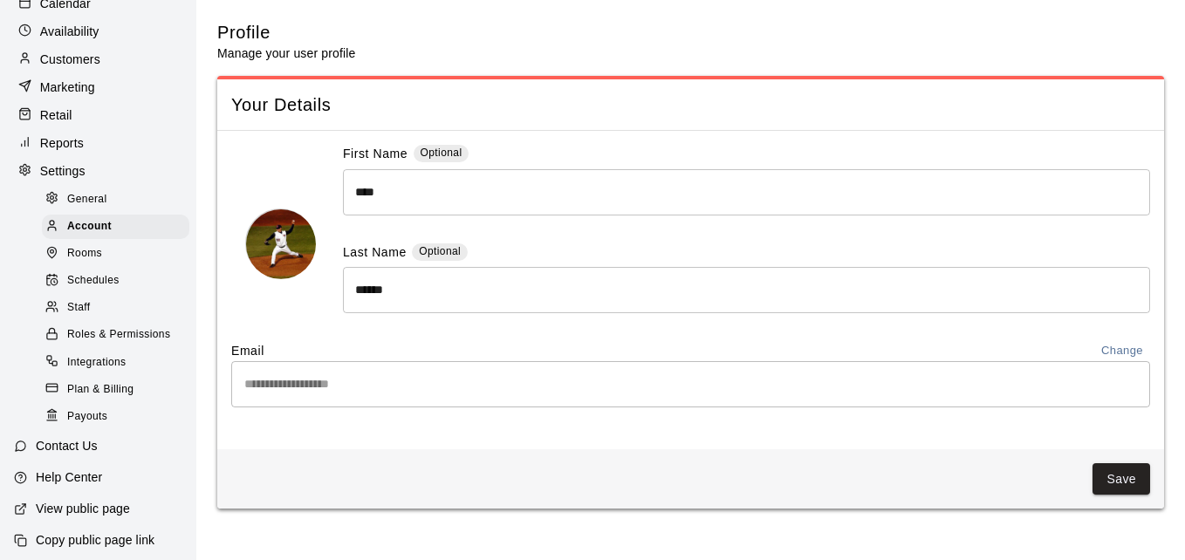
click at [103, 209] on span "General" at bounding box center [87, 199] width 40 height 17
select select "**"
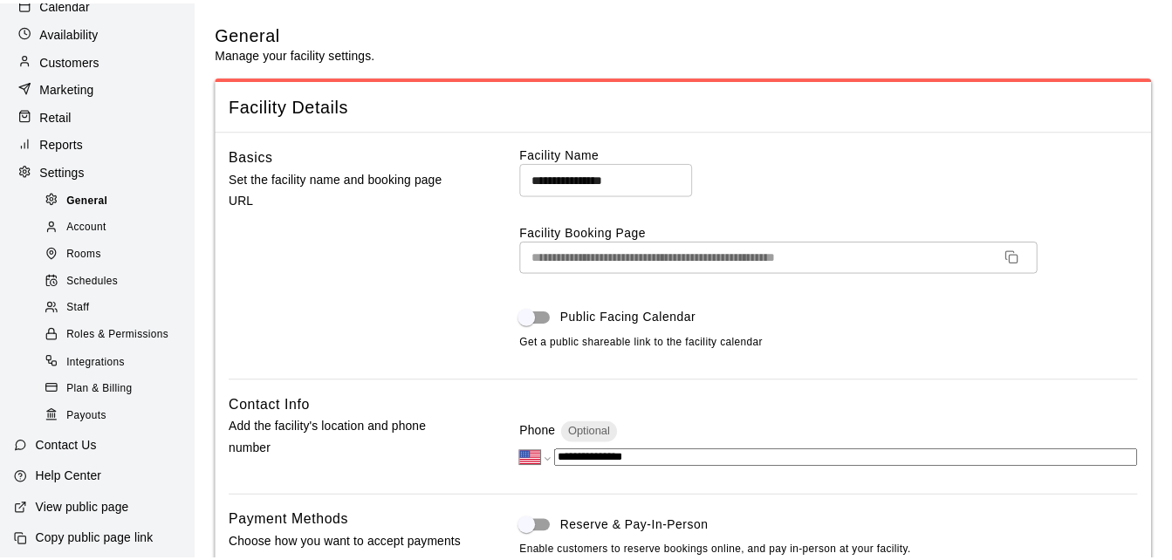
scroll to position [3777, 0]
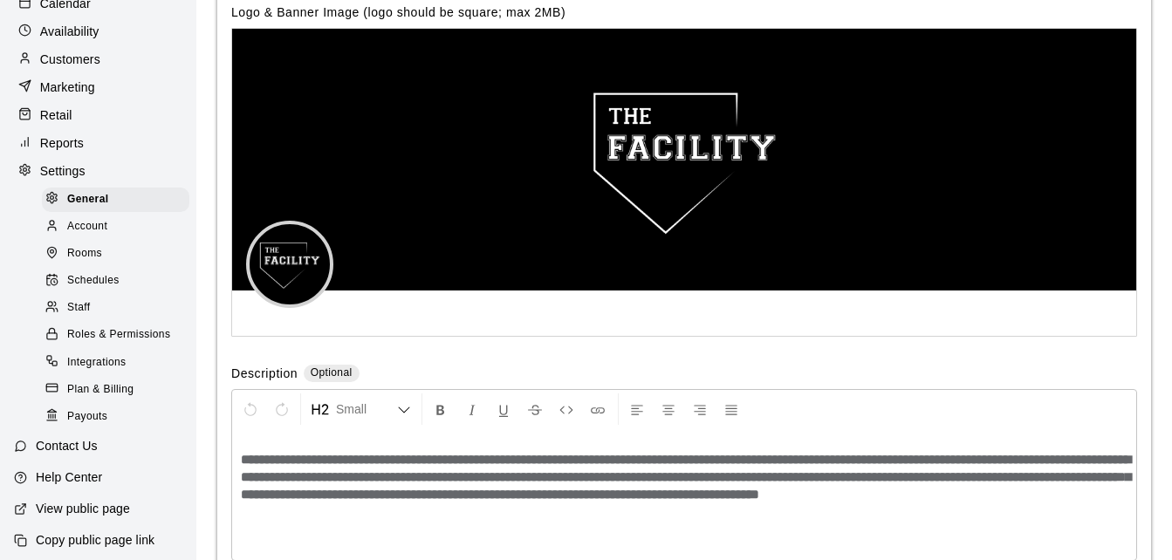
click at [65, 92] on p "Marketing" at bounding box center [67, 87] width 55 height 17
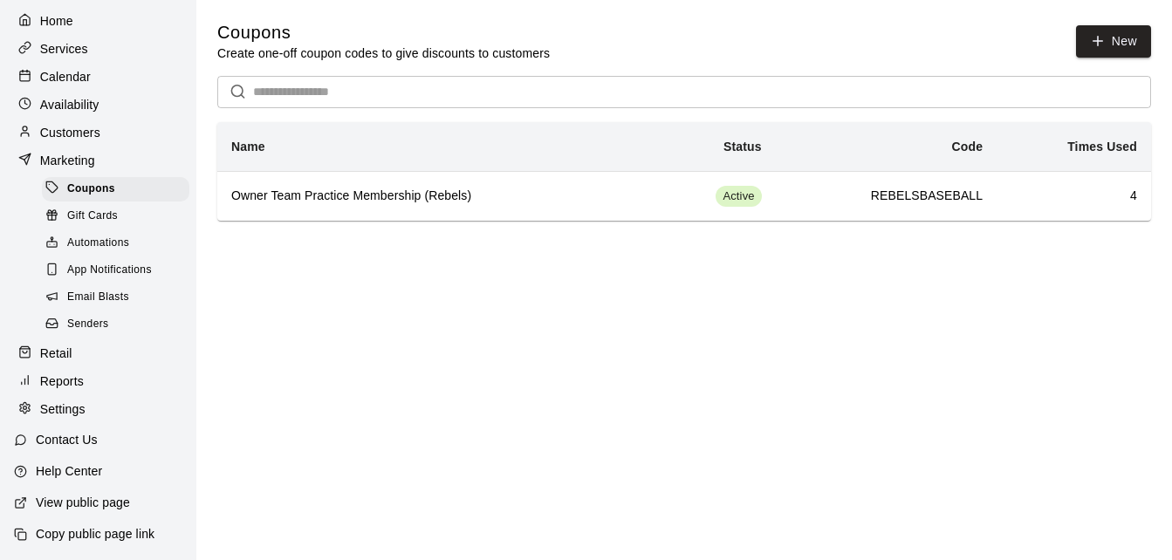
scroll to position [71, 0]
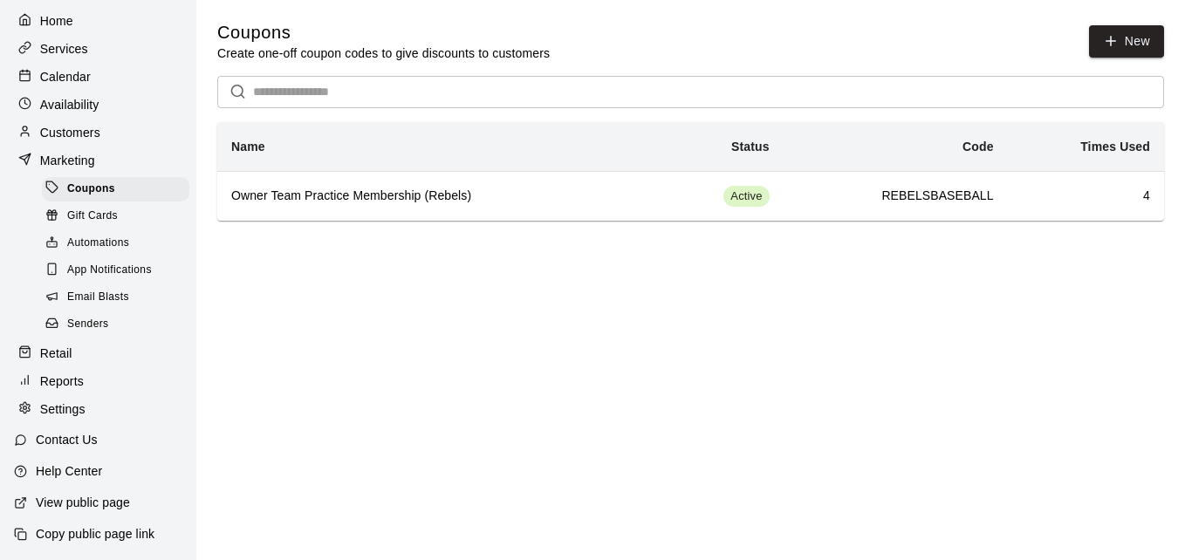
click at [89, 99] on p "Availability" at bounding box center [69, 104] width 59 height 17
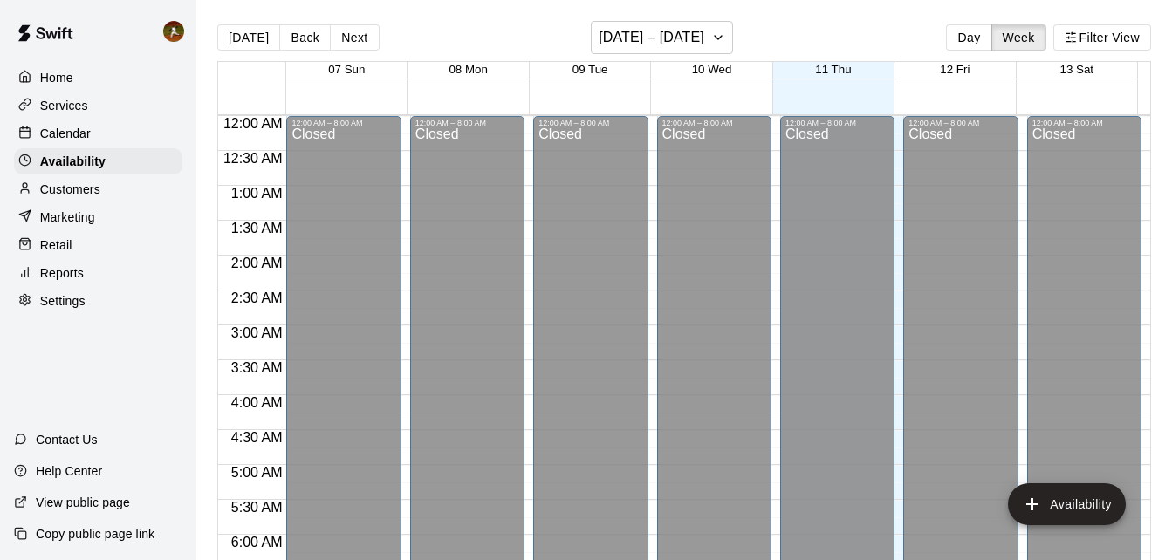
scroll to position [956, 0]
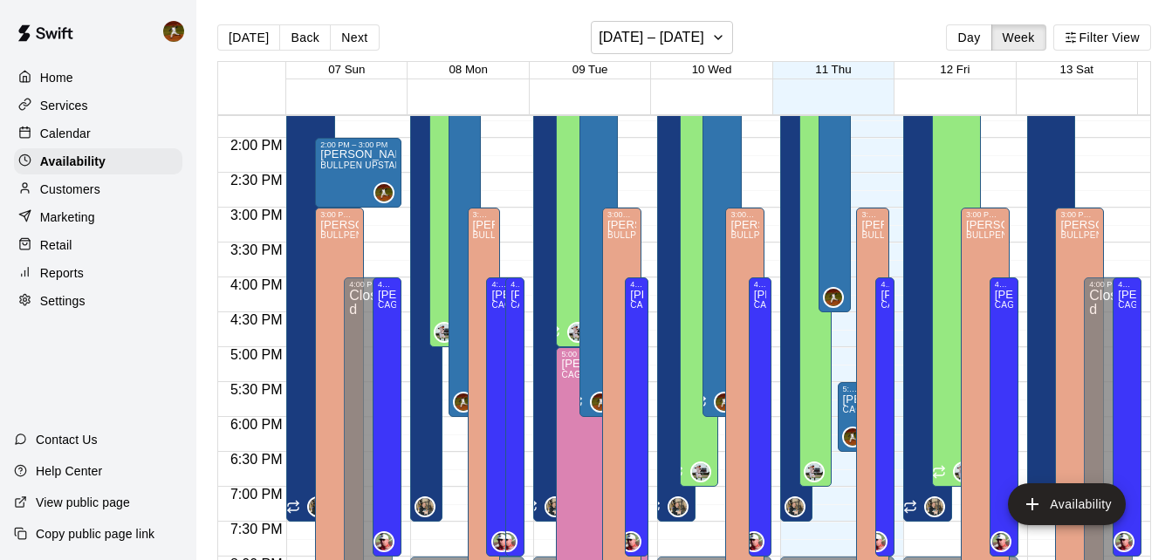
click at [79, 114] on p "Services" at bounding box center [64, 105] width 48 height 17
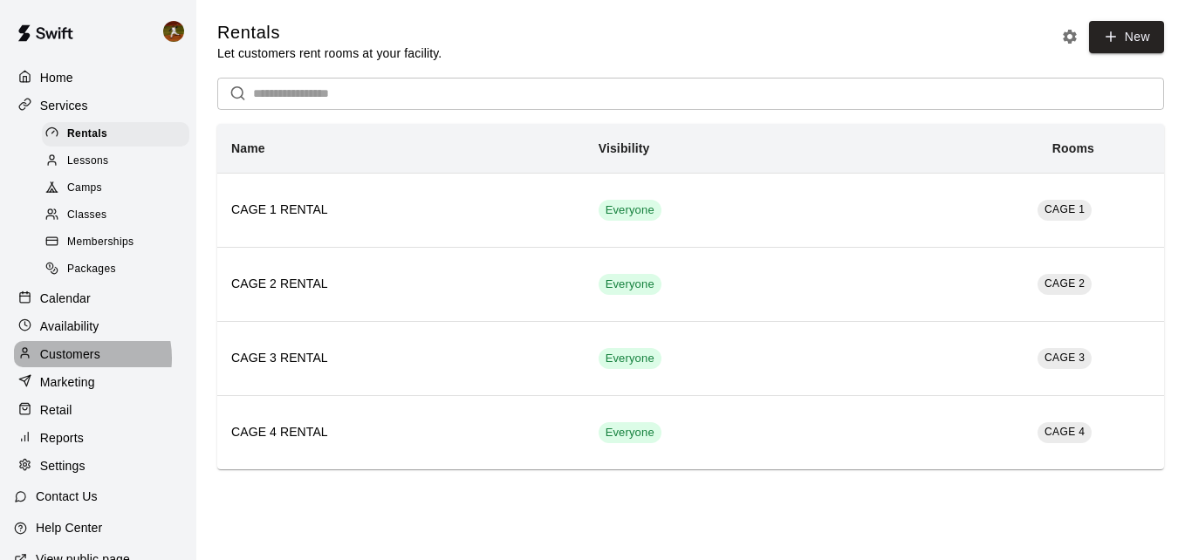
click at [71, 363] on p "Customers" at bounding box center [70, 354] width 60 height 17
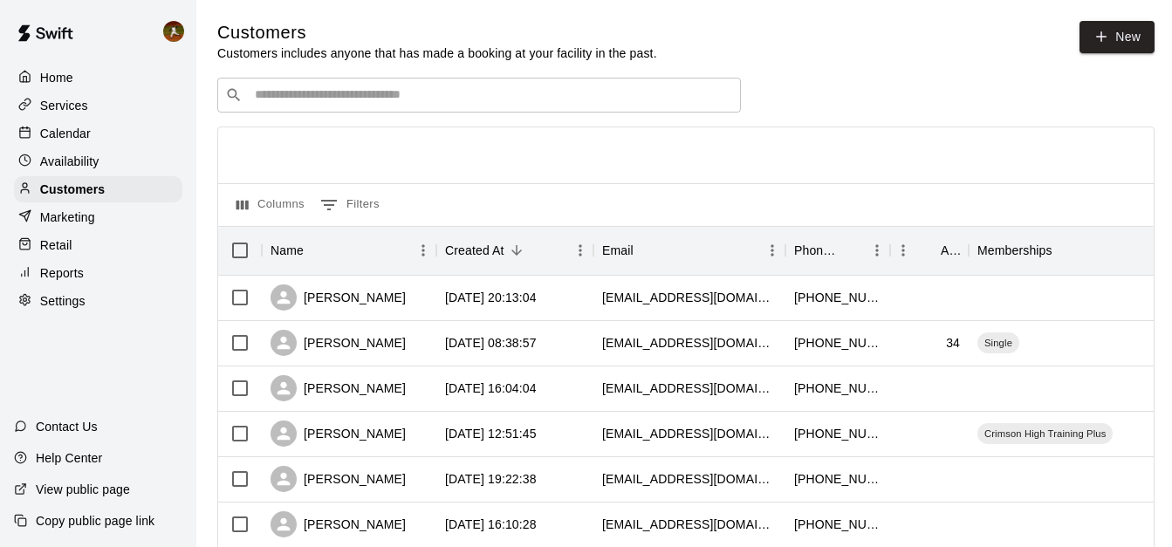
click at [270, 95] on input "Search customers by name or email" at bounding box center [492, 94] width 484 height 17
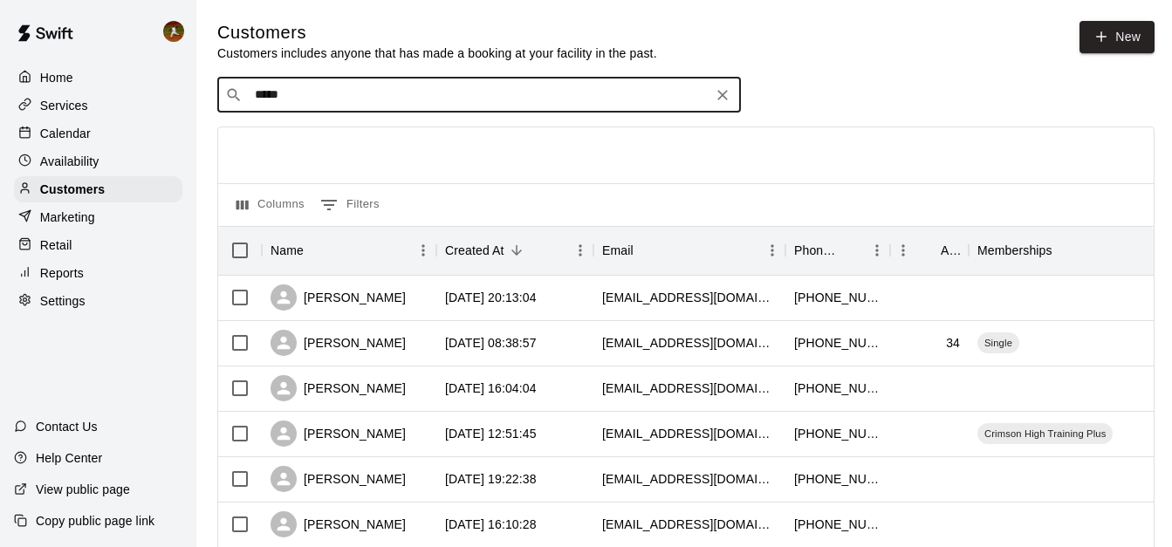
type input "******"
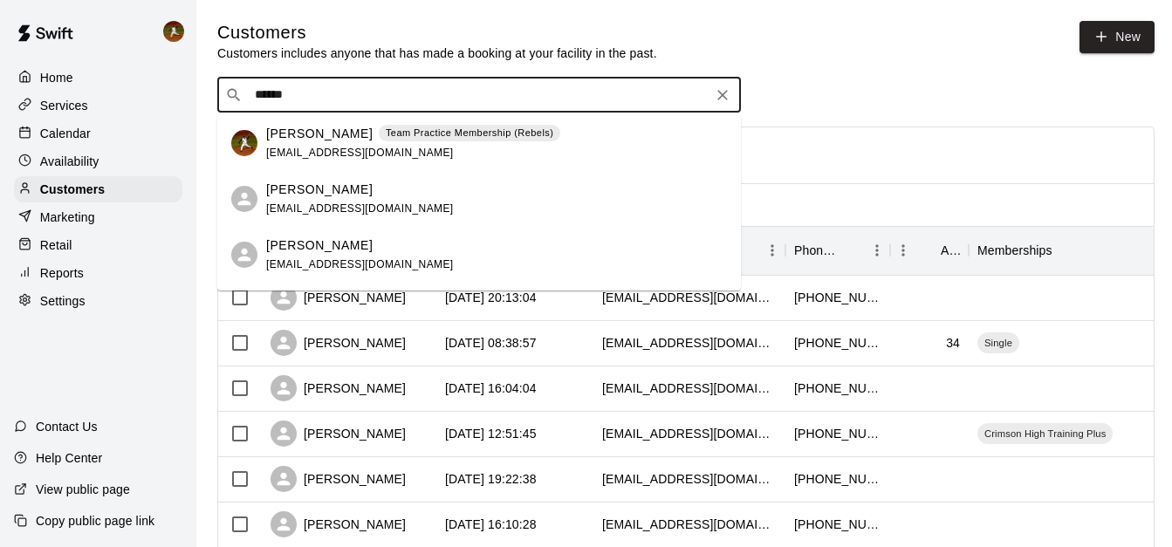
click at [386, 134] on p "Team Practice Membership (Rebels)" at bounding box center [470, 133] width 168 height 15
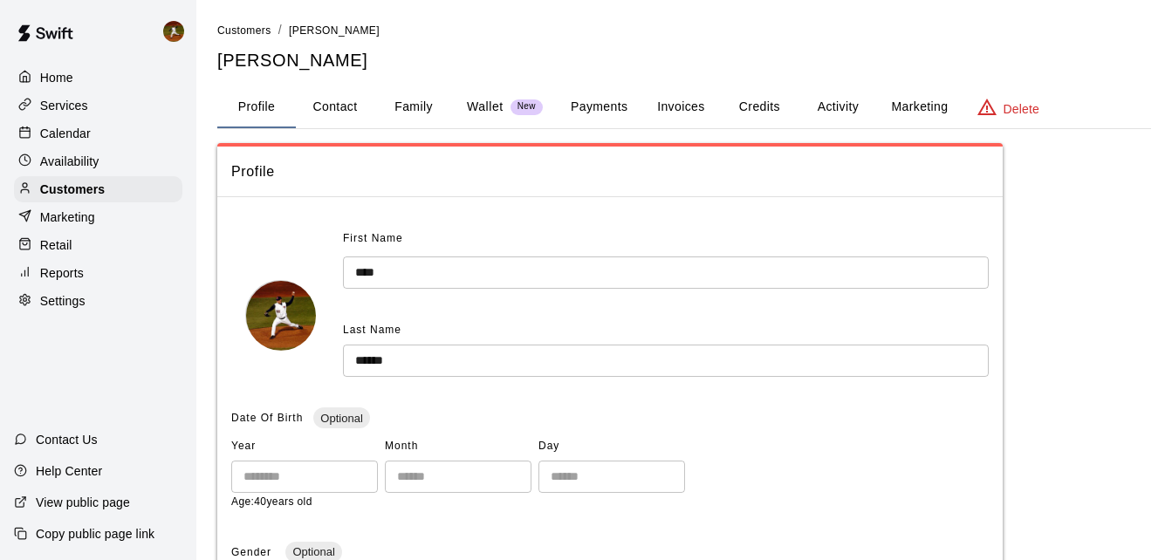
click at [748, 105] on button "Credits" at bounding box center [759, 107] width 79 height 42
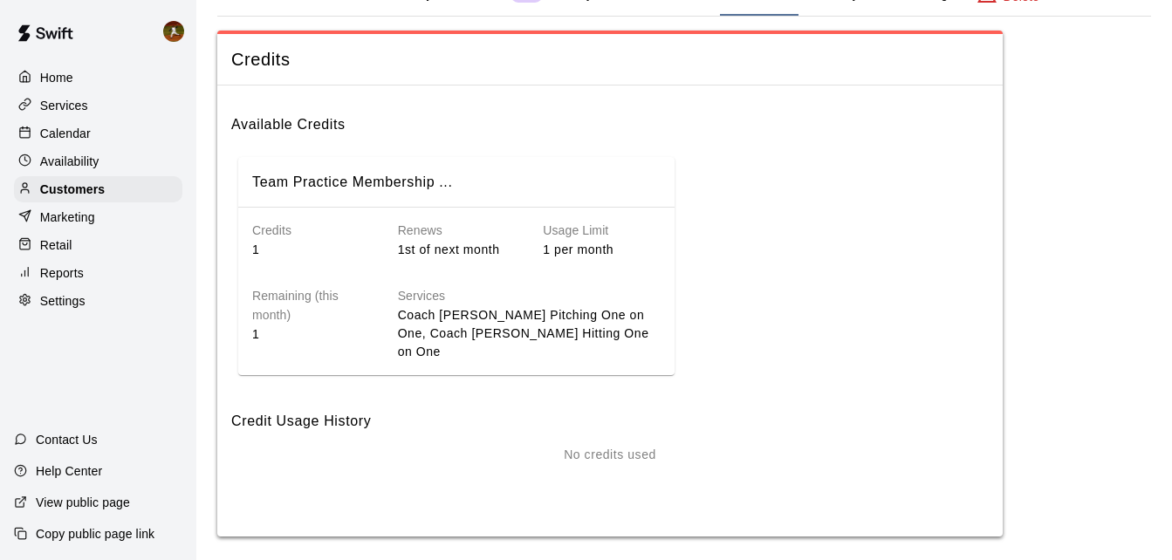
scroll to position [124, 0]
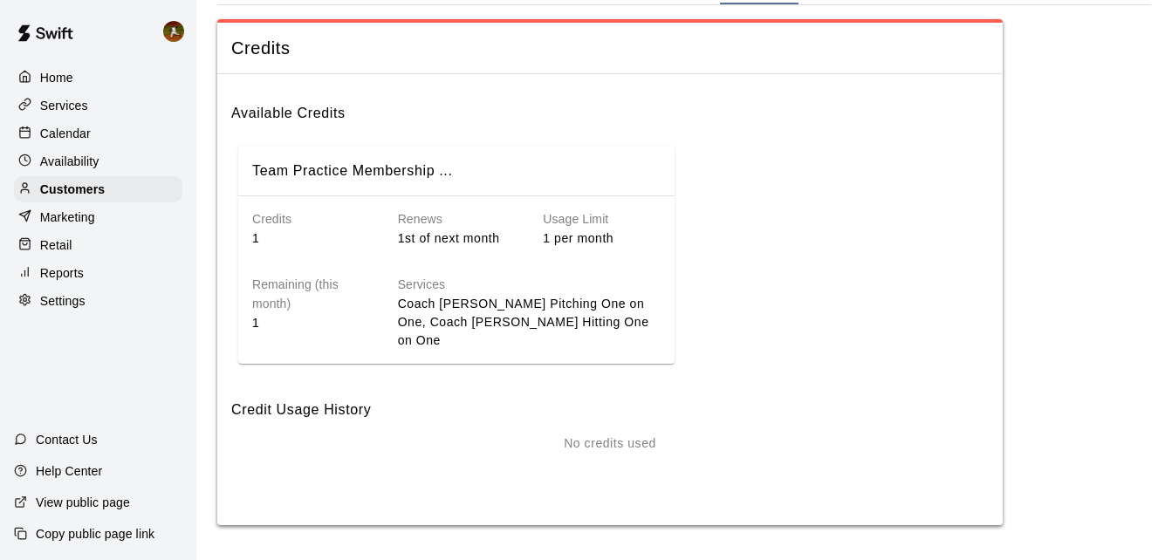
click at [444, 225] on h6 "Renews" at bounding box center [457, 219] width 118 height 19
click at [413, 276] on h6 "Services" at bounding box center [529, 285] width 263 height 19
click at [307, 407] on h6 "Credit Usage History" at bounding box center [610, 403] width 758 height 37
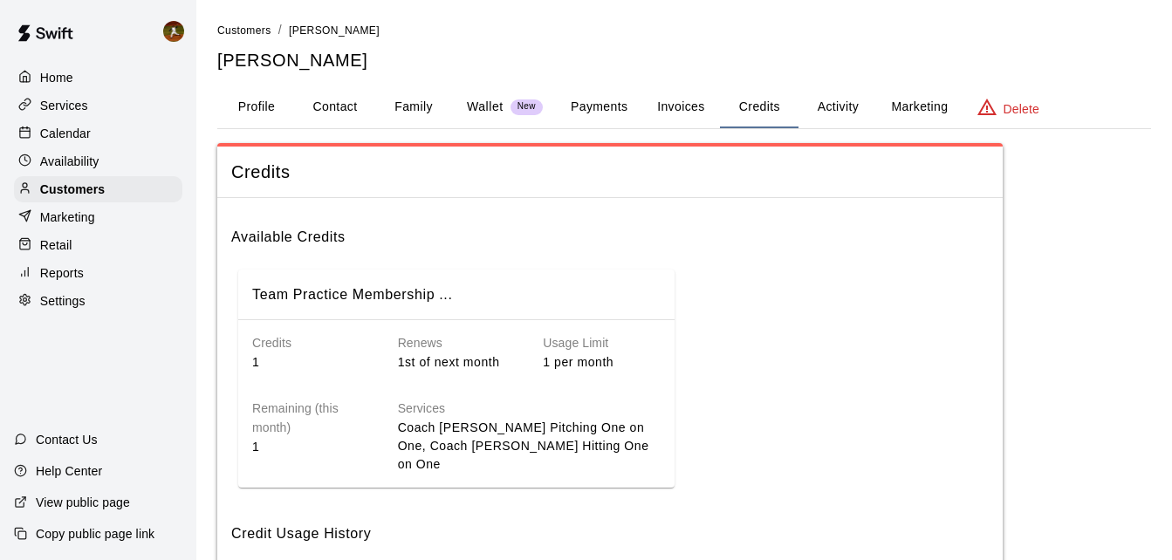
click at [479, 108] on p "Wallet" at bounding box center [485, 107] width 37 height 18
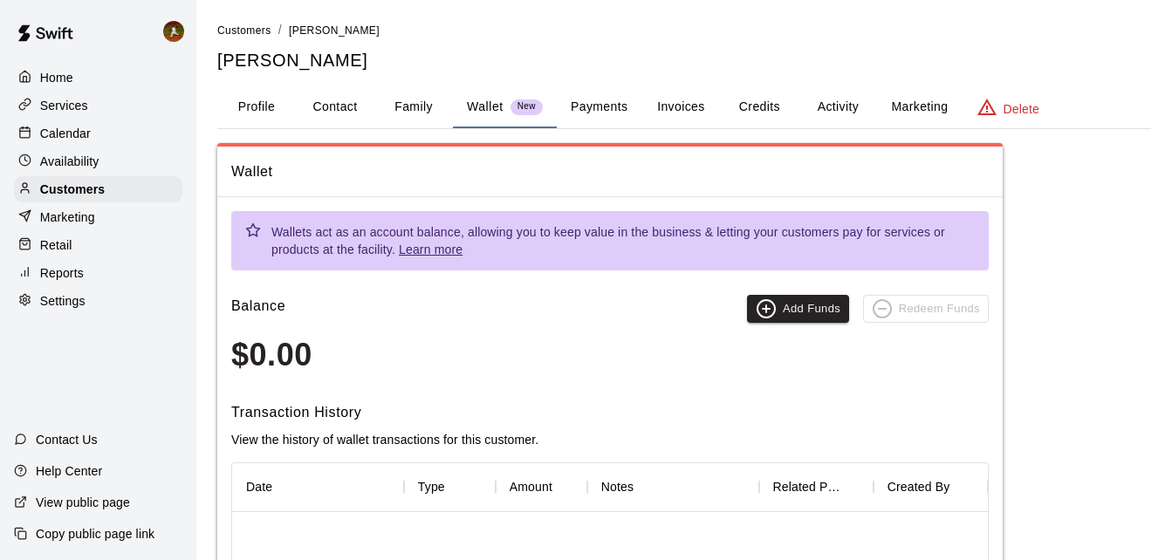
click at [42, 72] on p "Home" at bounding box center [56, 77] width 33 height 17
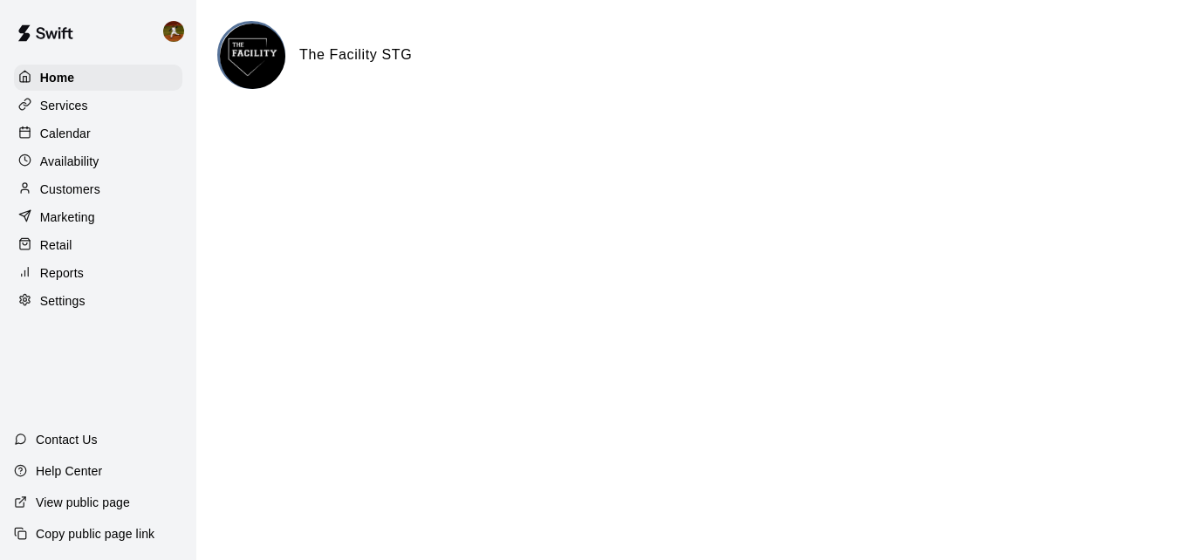
click at [51, 469] on p "Help Center" at bounding box center [69, 471] width 66 height 17
click at [65, 226] on p "Marketing" at bounding box center [67, 217] width 55 height 17
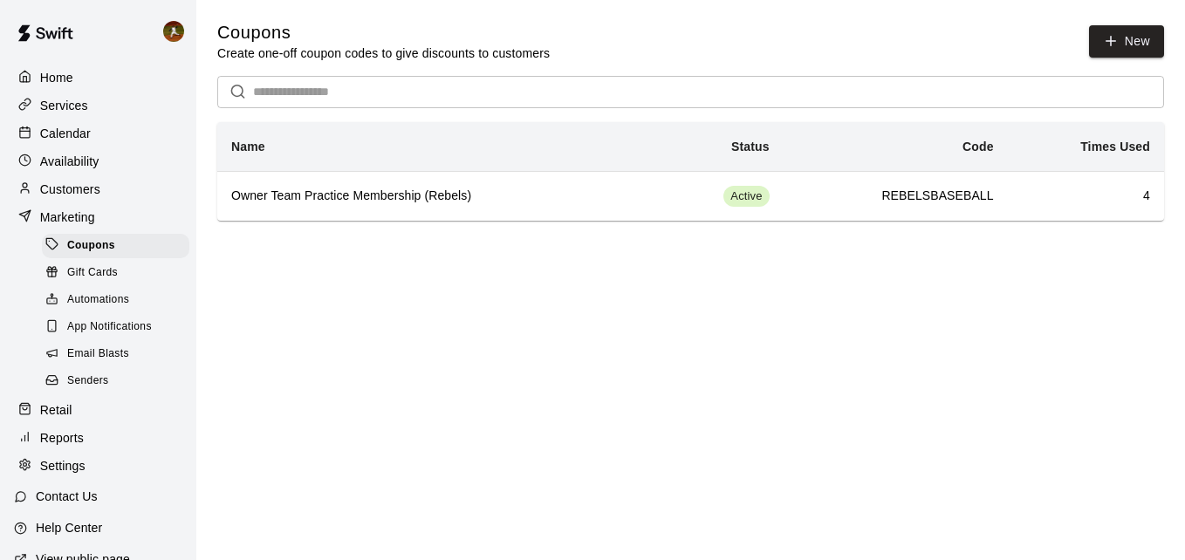
click at [45, 80] on p "Home" at bounding box center [56, 77] width 33 height 17
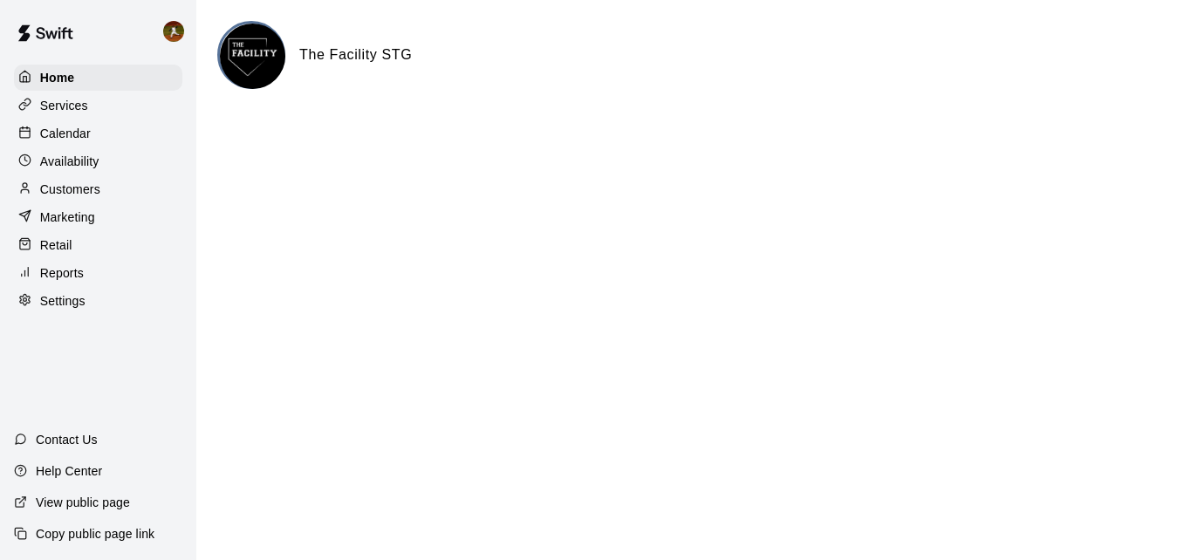
click at [65, 226] on p "Marketing" at bounding box center [67, 217] width 55 height 17
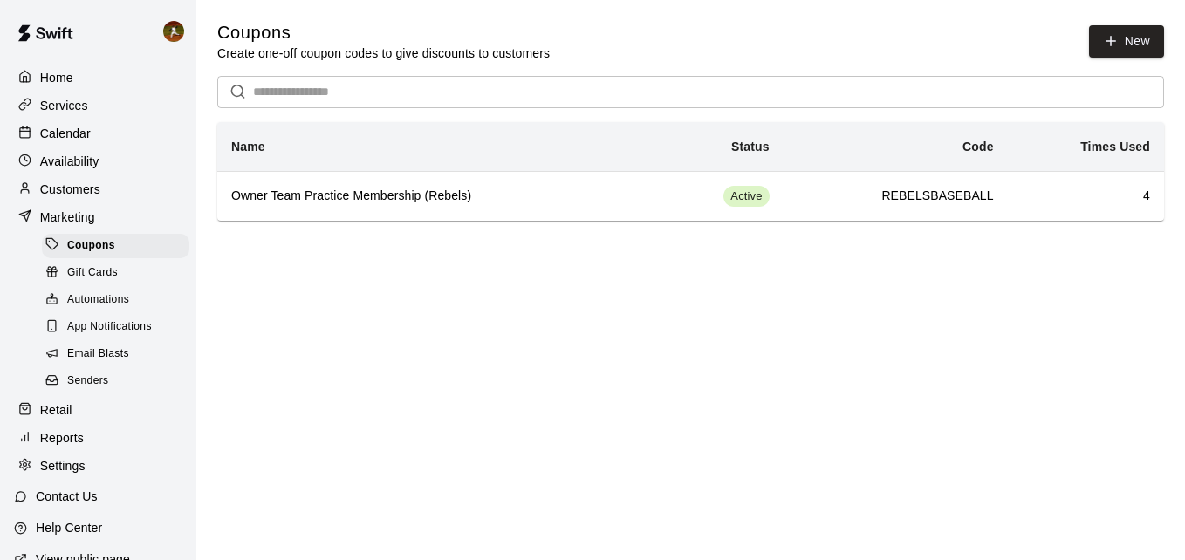
click at [99, 279] on span "Gift Cards" at bounding box center [92, 272] width 51 height 17
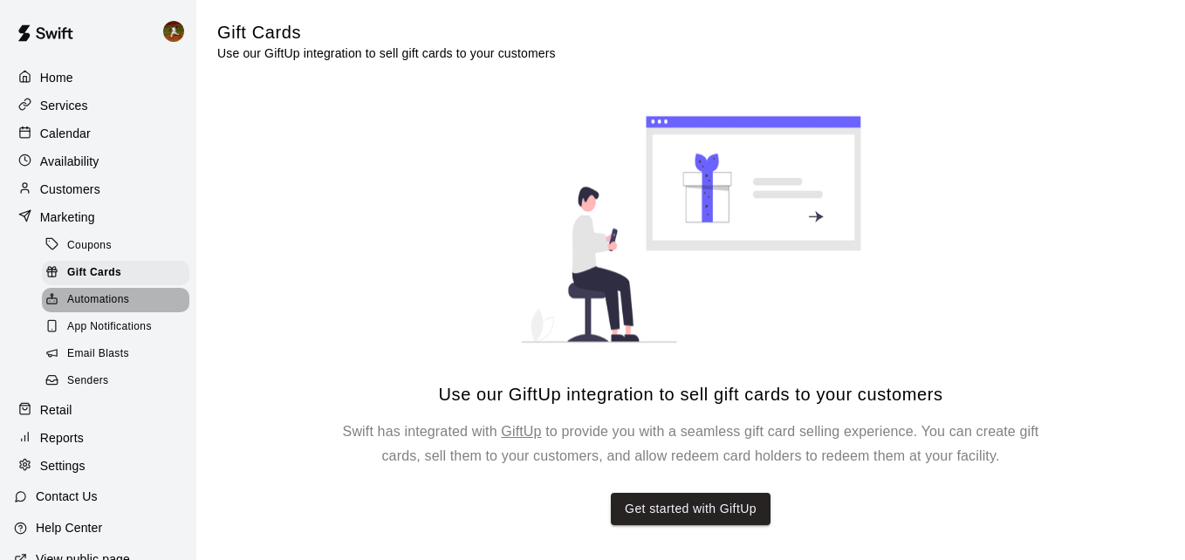
click at [125, 305] on span "Automations" at bounding box center [98, 300] width 62 height 17
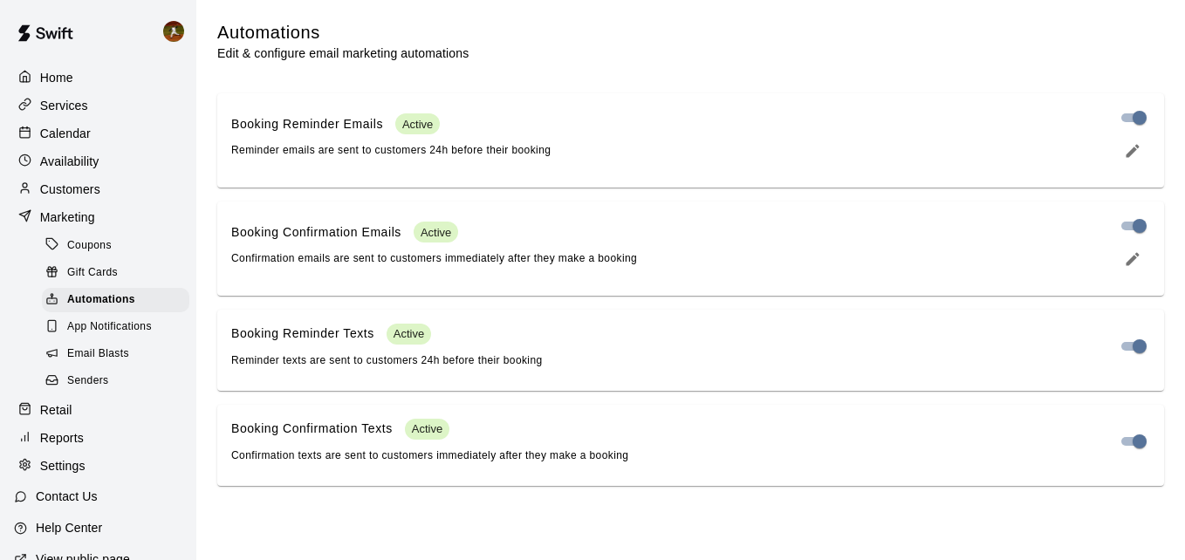
click at [136, 327] on span "App Notifications" at bounding box center [109, 327] width 85 height 17
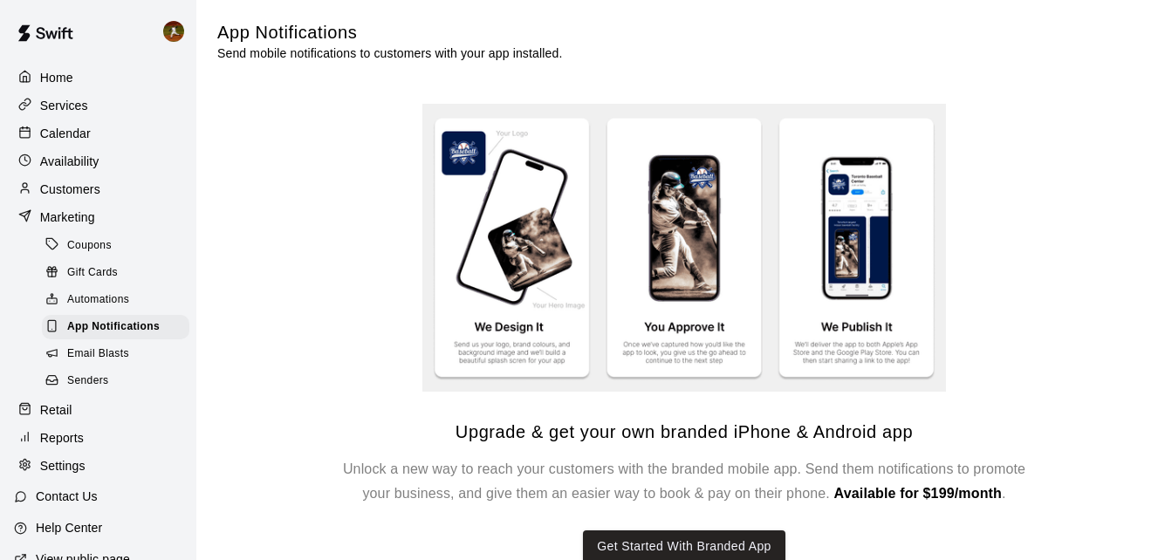
scroll to position [38, 0]
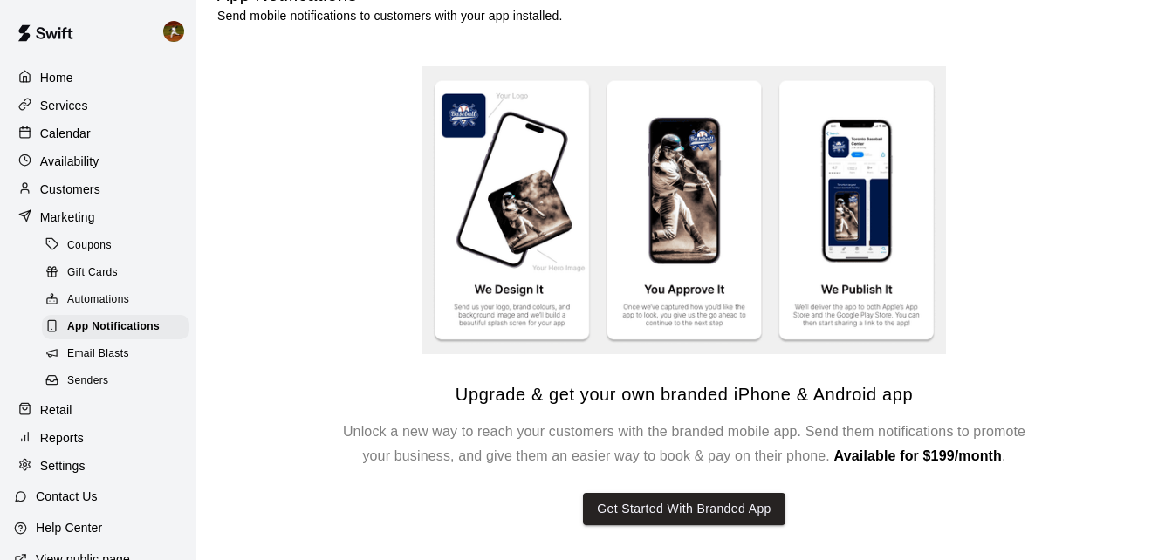
click at [94, 363] on span "Email Blasts" at bounding box center [98, 354] width 62 height 17
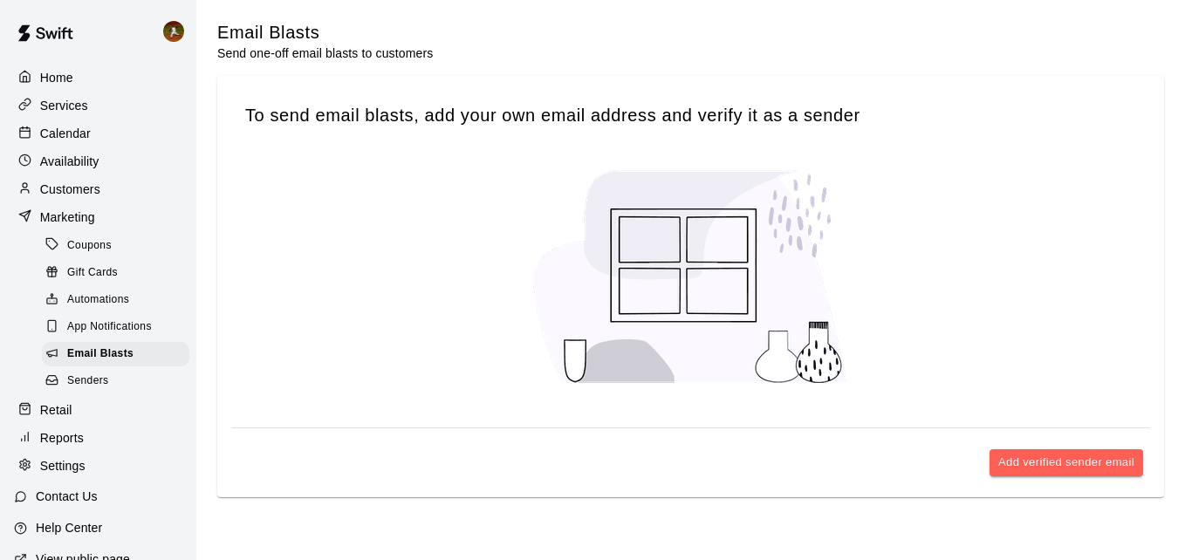
click at [93, 390] on span "Senders" at bounding box center [88, 381] width 42 height 17
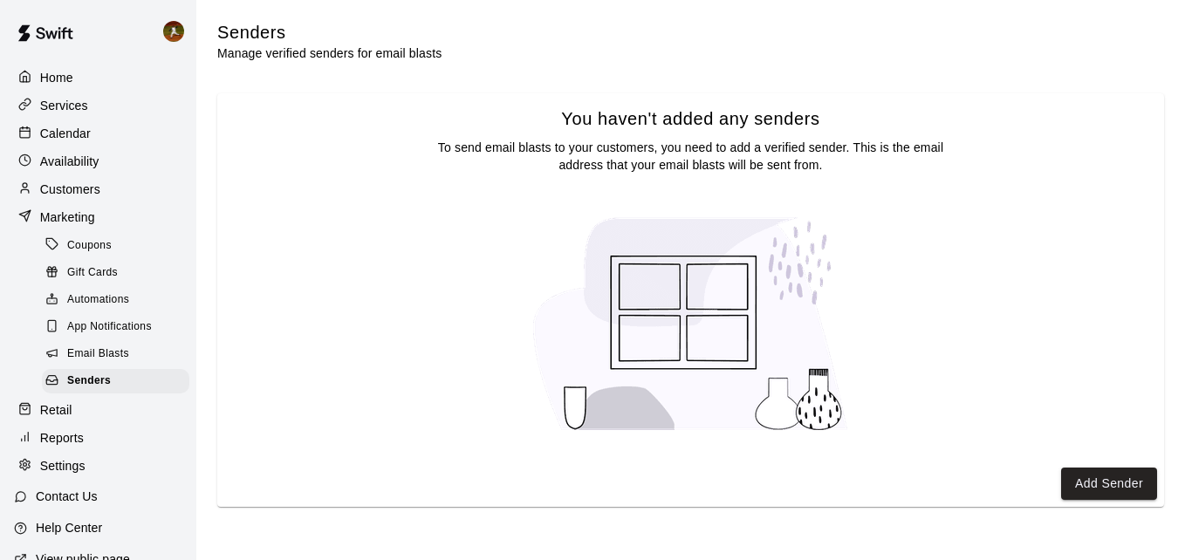
click at [90, 226] on p "Marketing" at bounding box center [67, 217] width 55 height 17
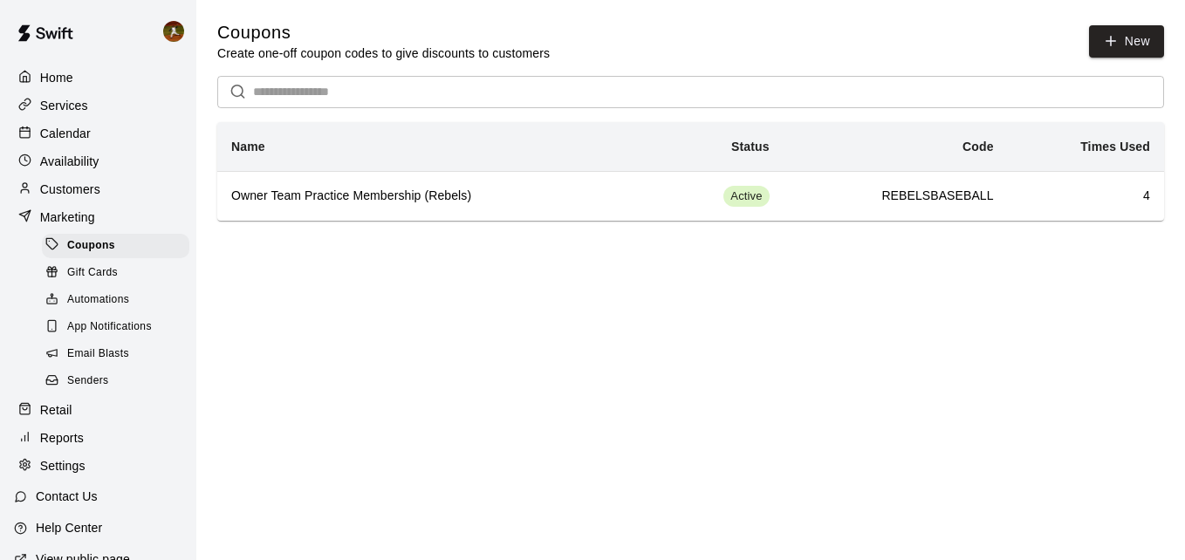
click at [0, 225] on html "Home Services Calendar Availability Customers Marketing Coupons Gift Cards Auto…" at bounding box center [592, 128] width 1185 height 256
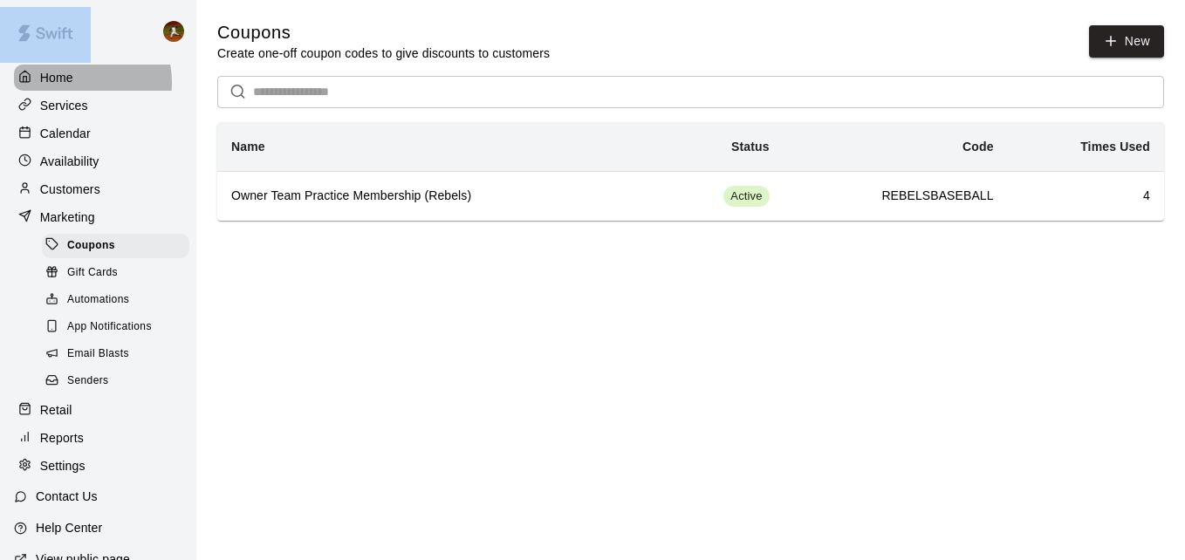
click at [67, 82] on p "Home" at bounding box center [56, 77] width 33 height 17
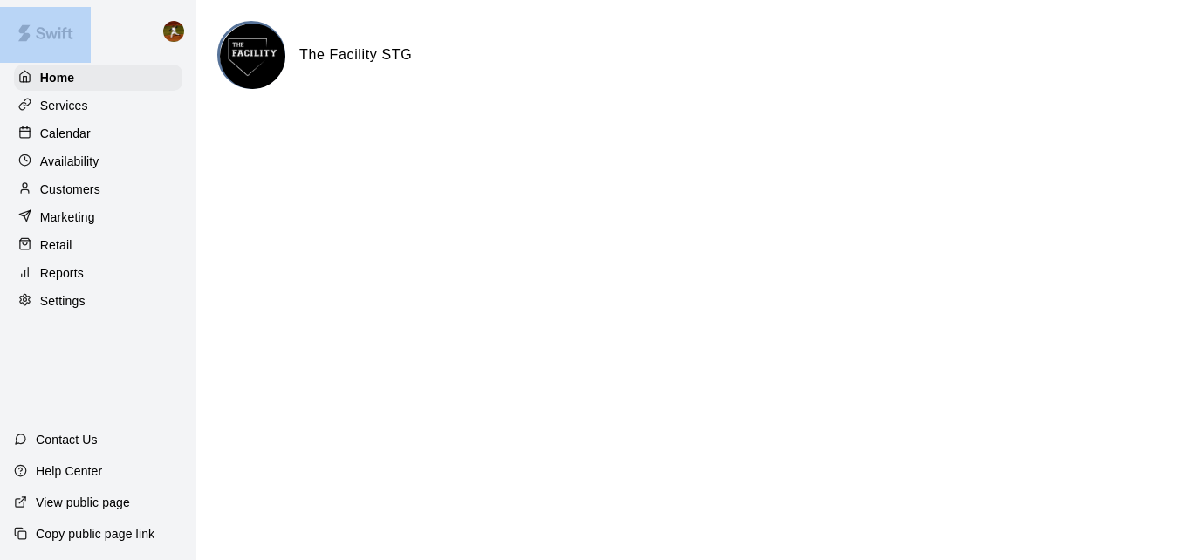
click at [82, 114] on p "Services" at bounding box center [64, 105] width 48 height 17
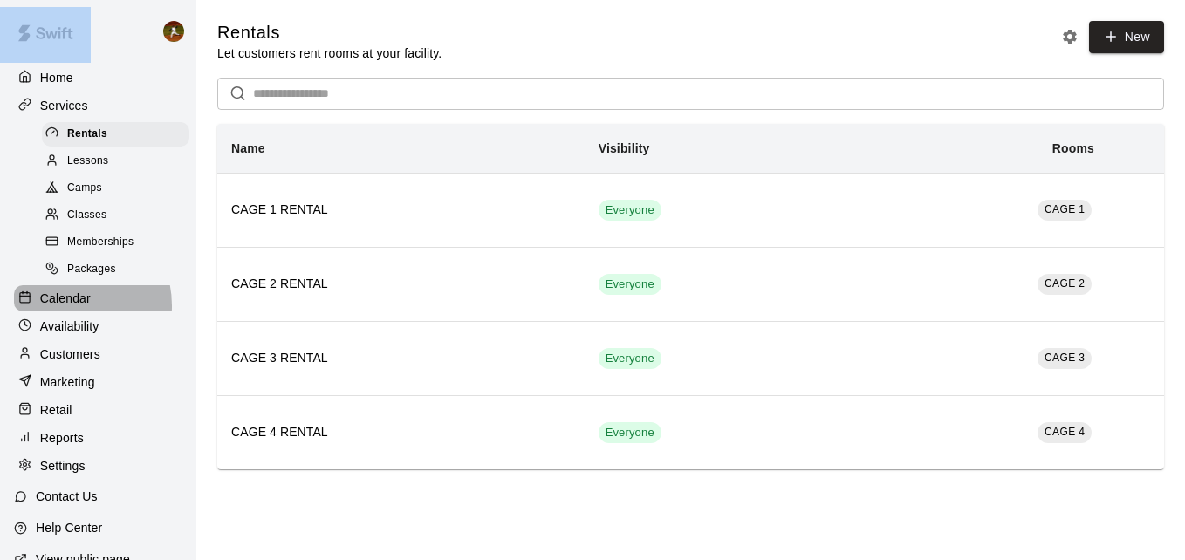
click at [68, 307] on p "Calendar" at bounding box center [65, 298] width 51 height 17
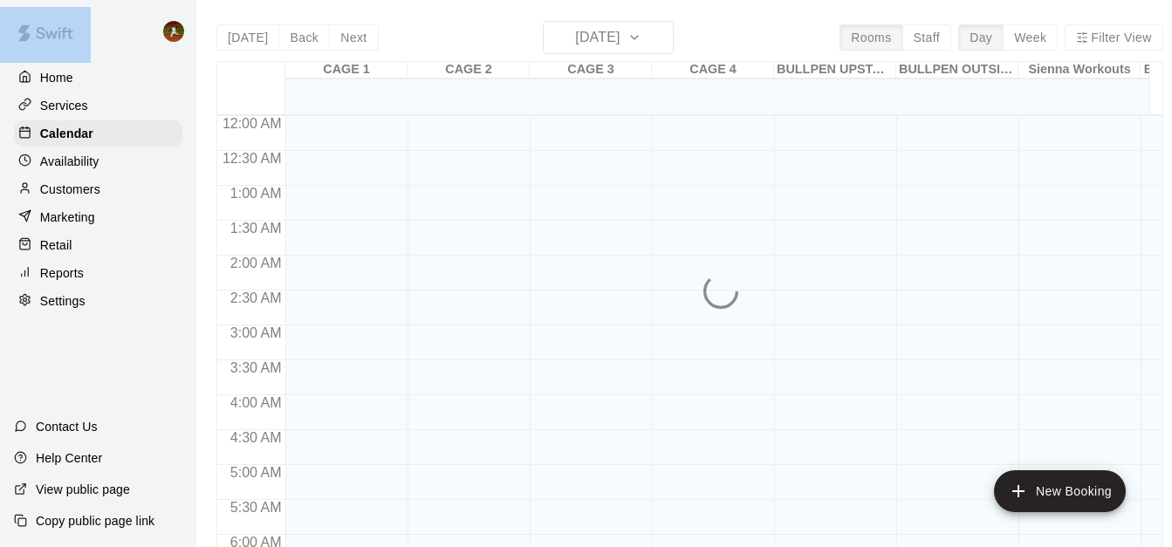
scroll to position [971, 0]
